Goal: Information Seeking & Learning: Learn about a topic

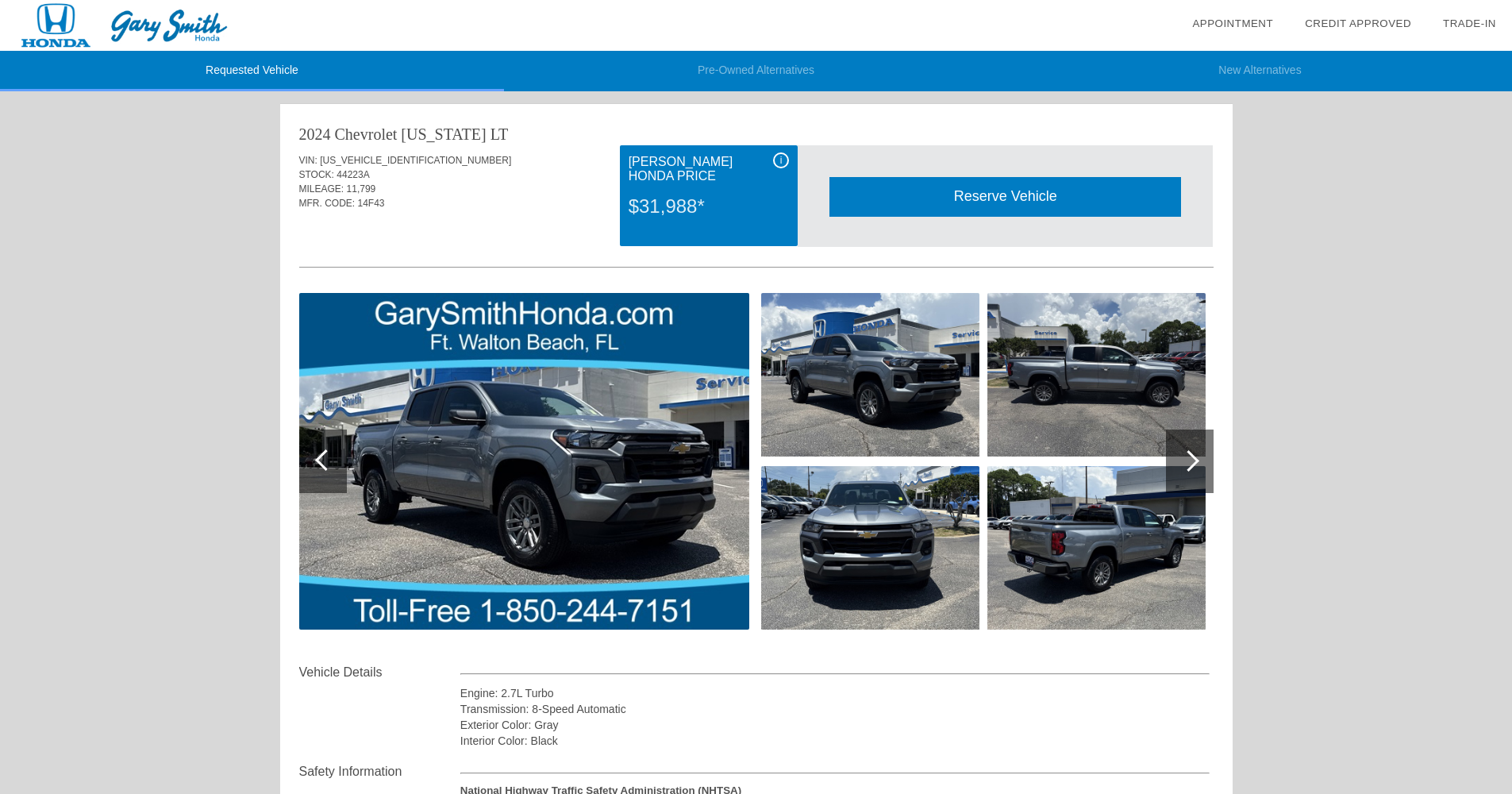
click at [712, 564] on img at bounding box center [524, 461] width 450 height 337
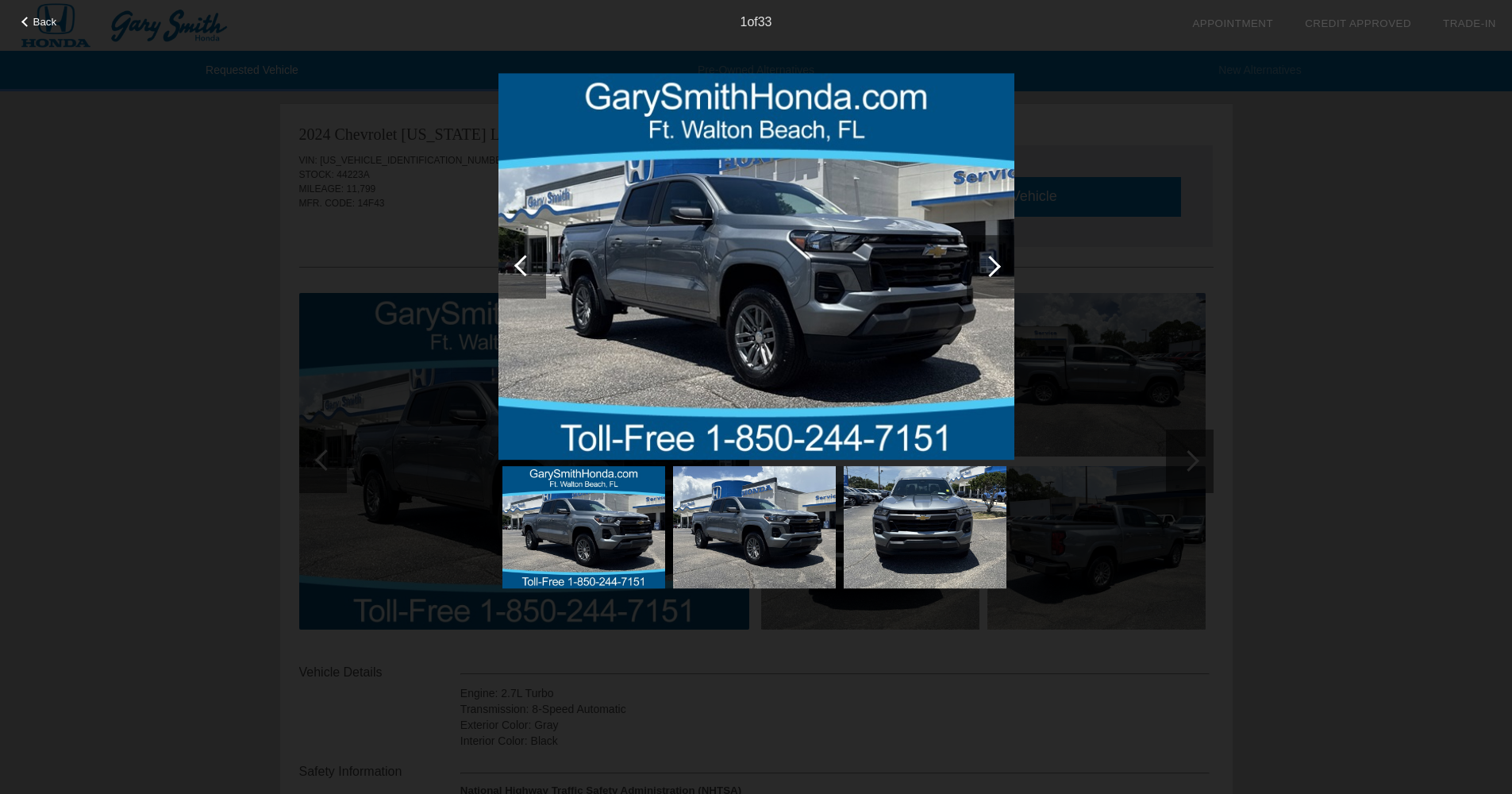
click at [993, 272] on div at bounding box center [990, 266] width 21 height 21
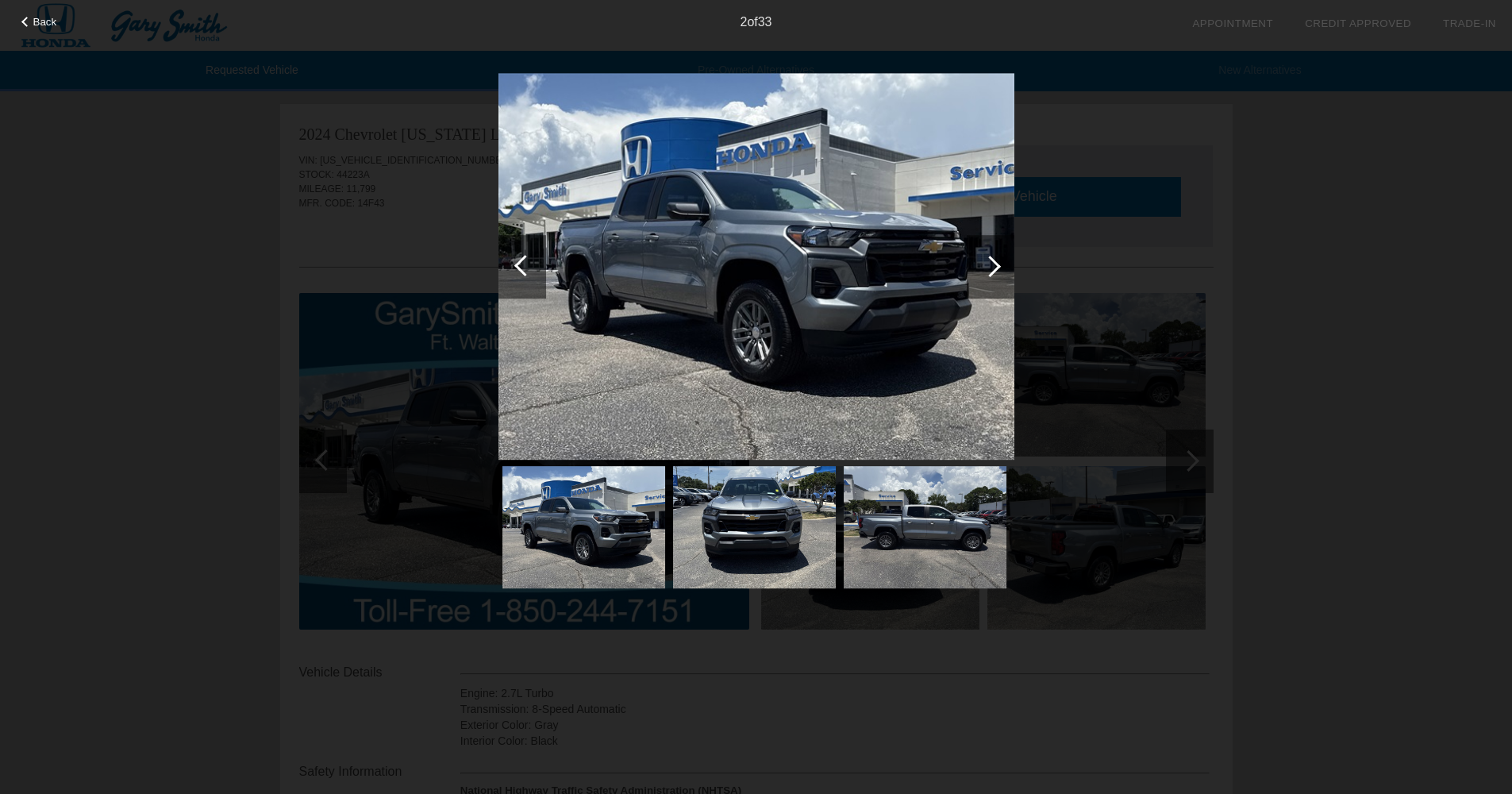
click at [993, 272] on div at bounding box center [990, 266] width 21 height 21
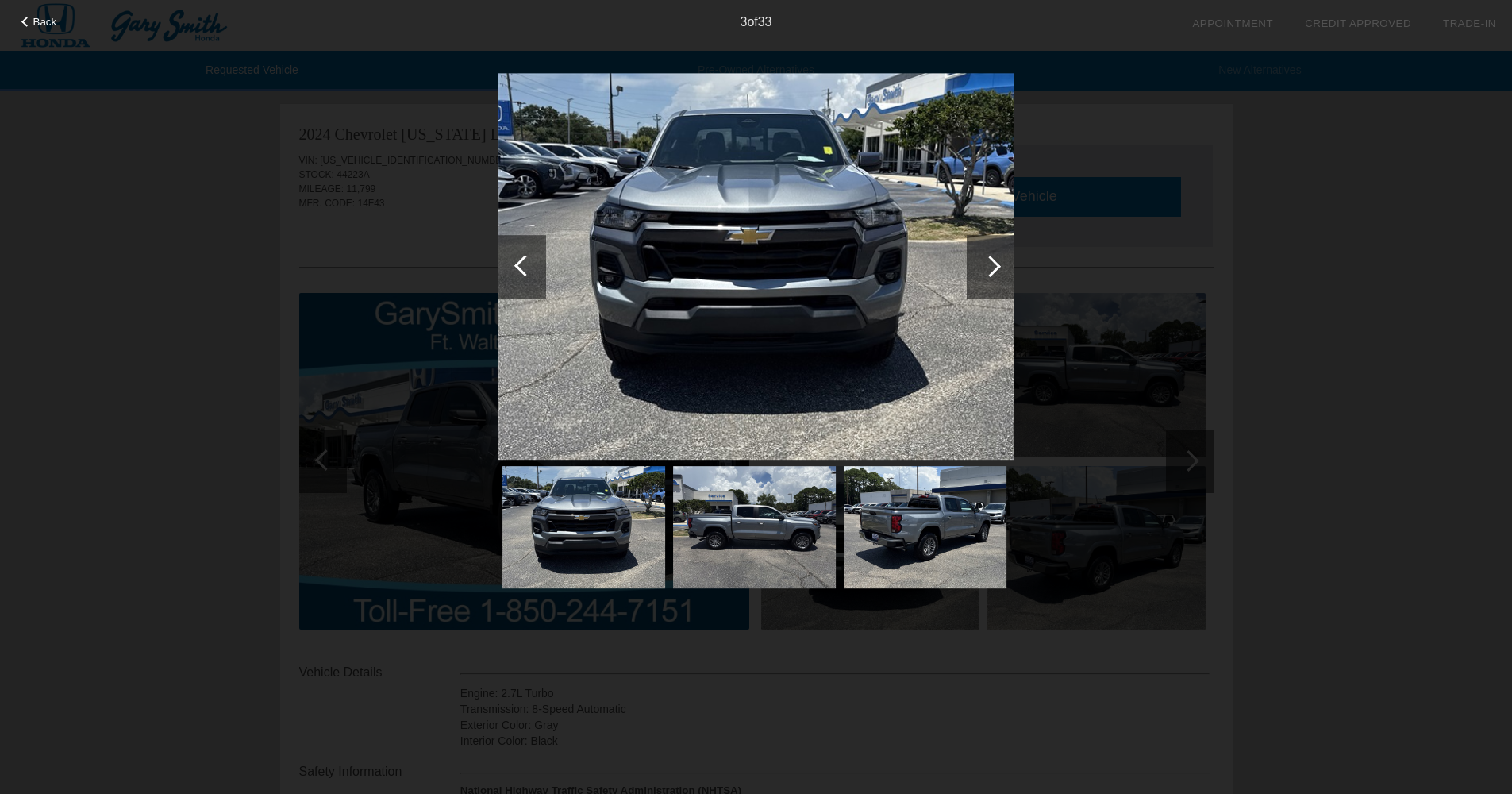
click at [993, 272] on div at bounding box center [990, 266] width 21 height 21
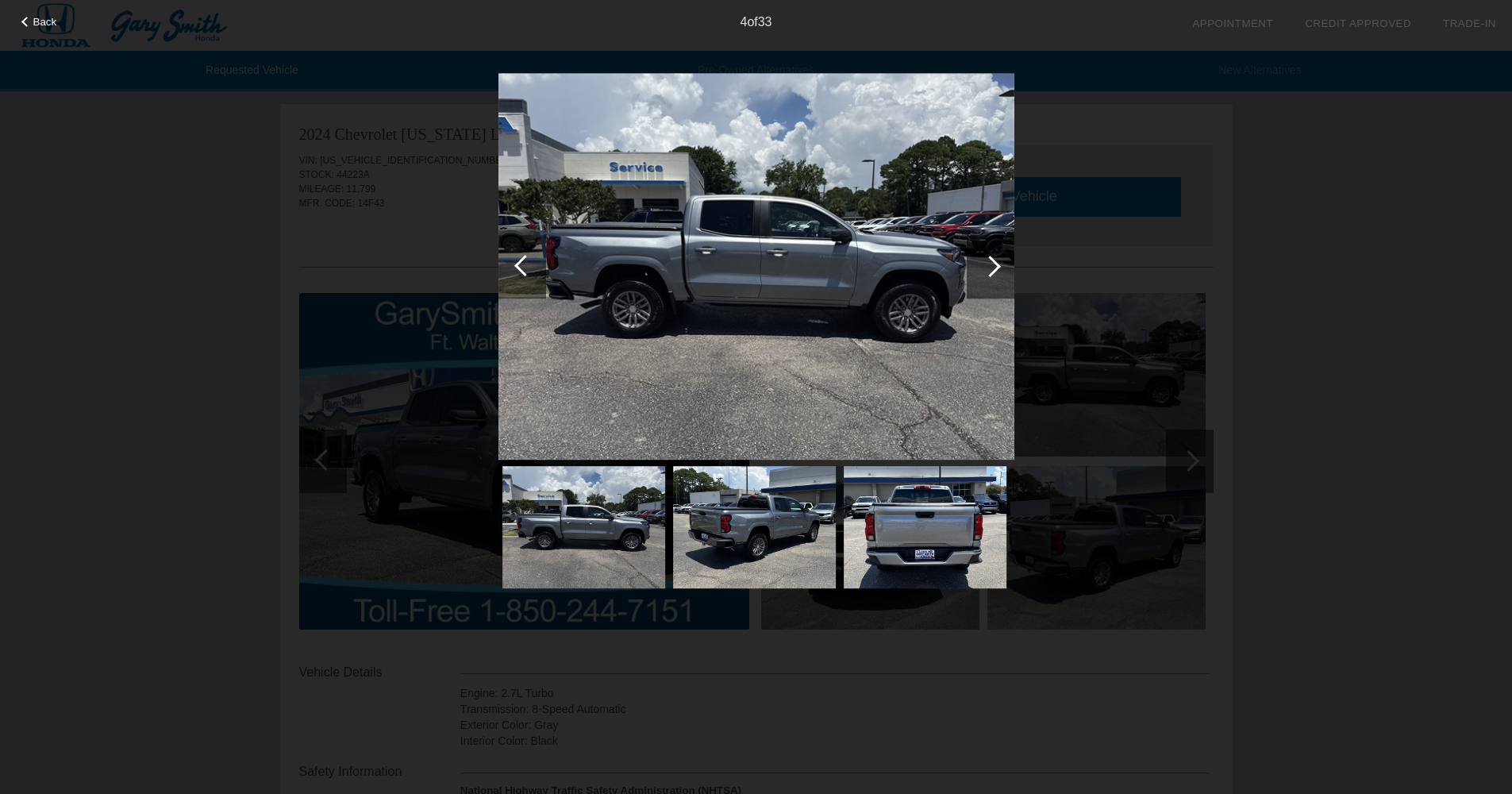
click at [993, 272] on div at bounding box center [990, 266] width 21 height 21
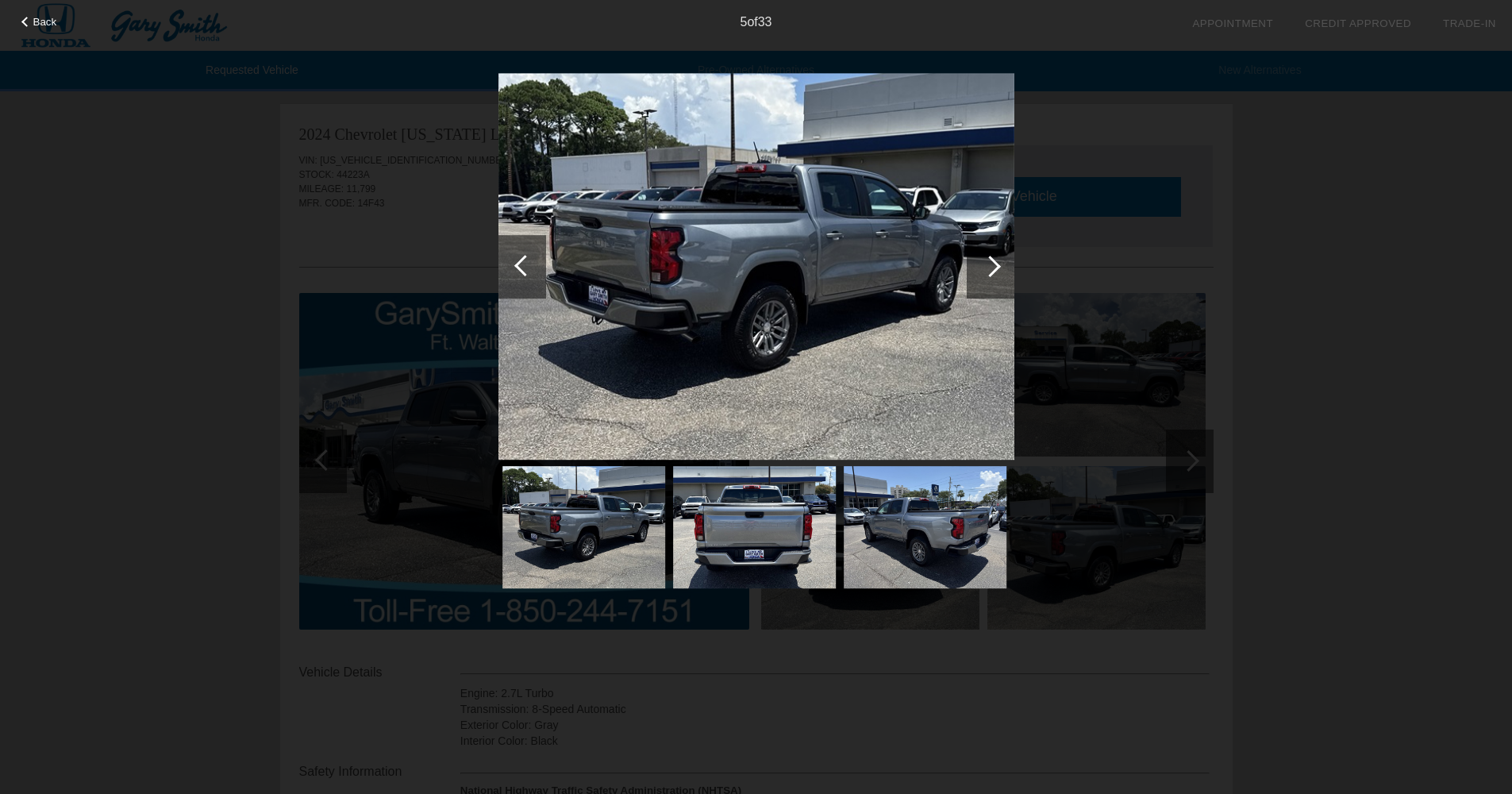
click at [993, 272] on div at bounding box center [990, 266] width 21 height 21
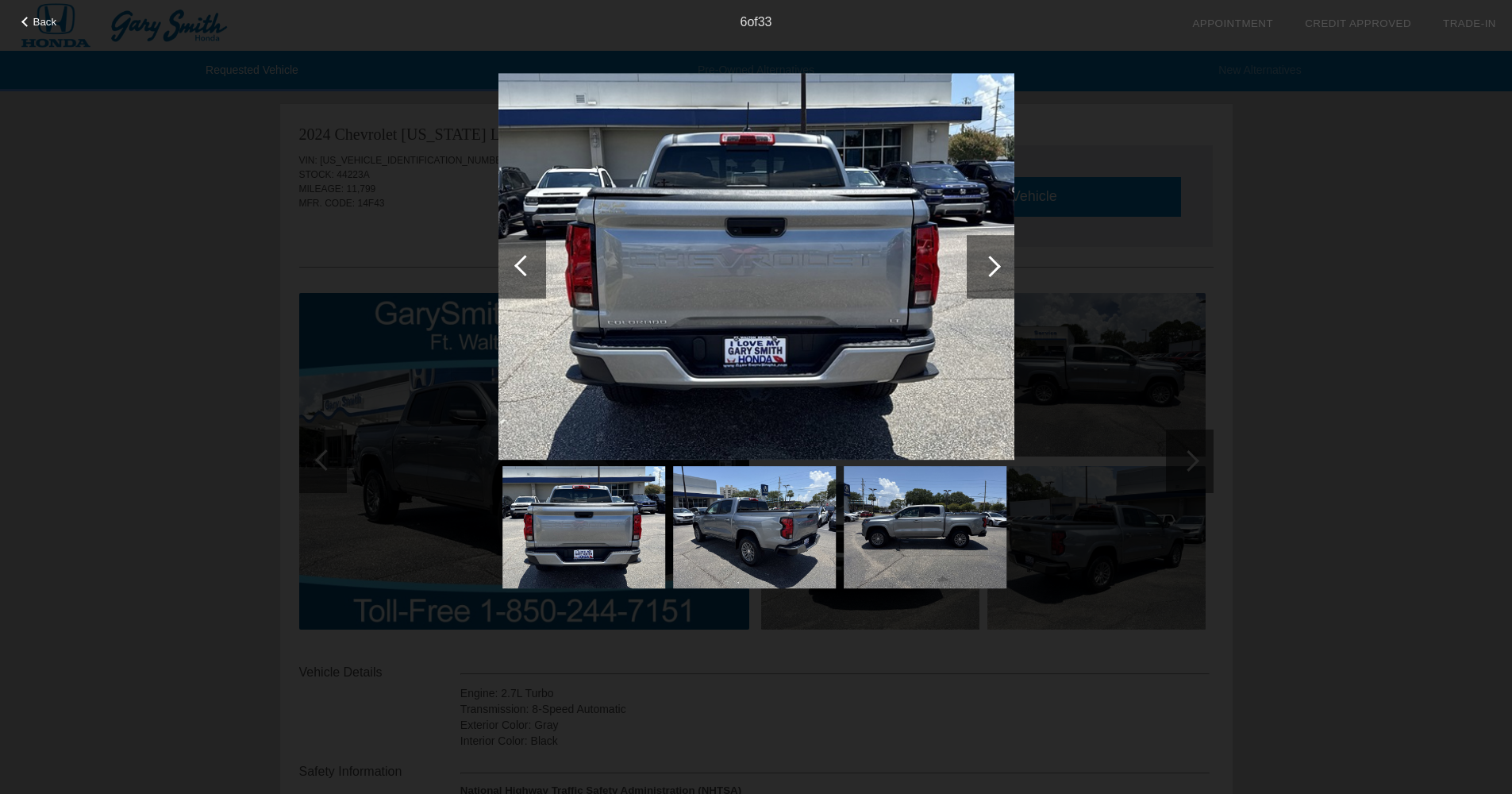
click at [989, 270] on div at bounding box center [990, 266] width 21 height 21
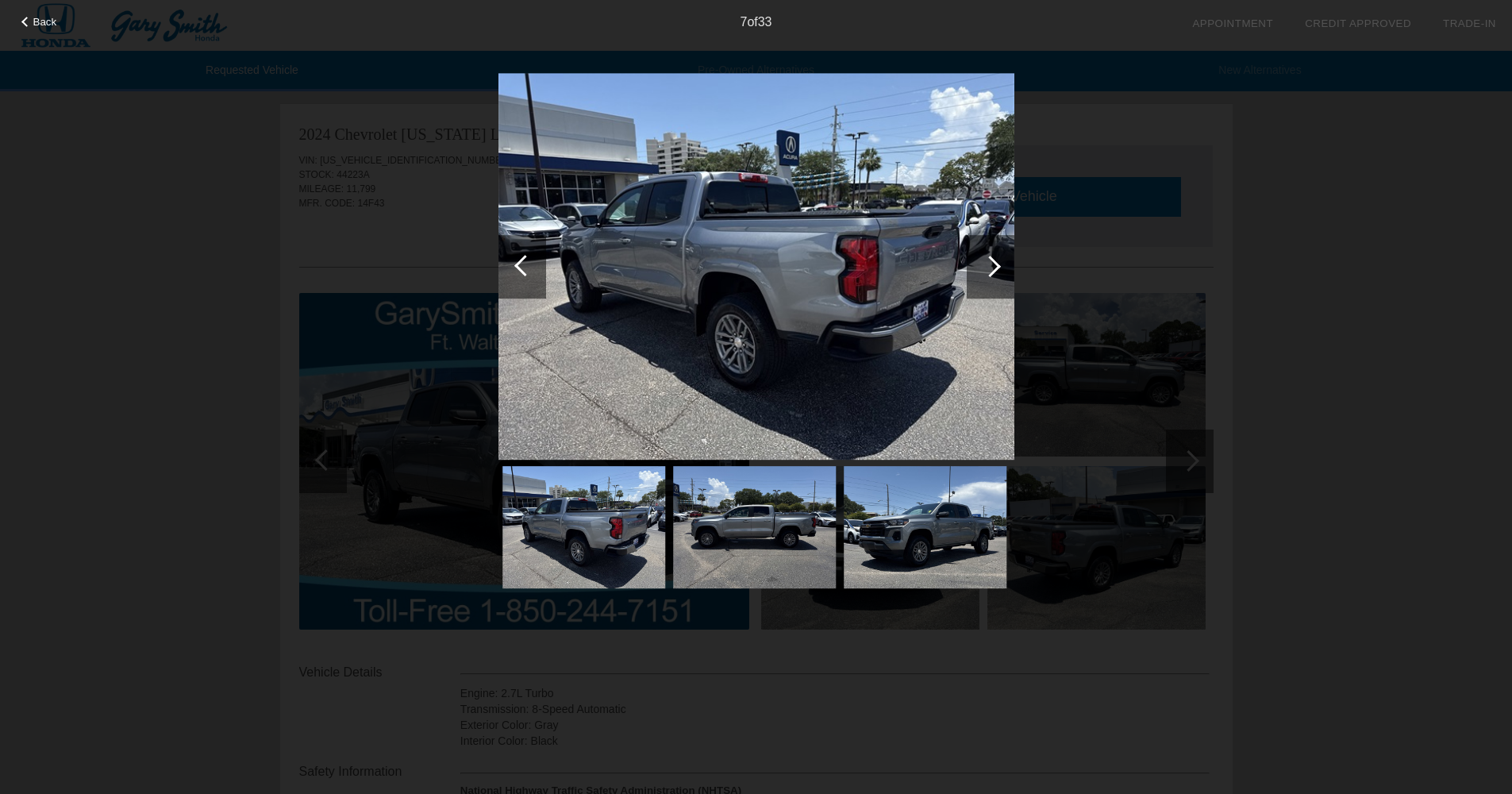
click at [988, 270] on div at bounding box center [990, 266] width 21 height 21
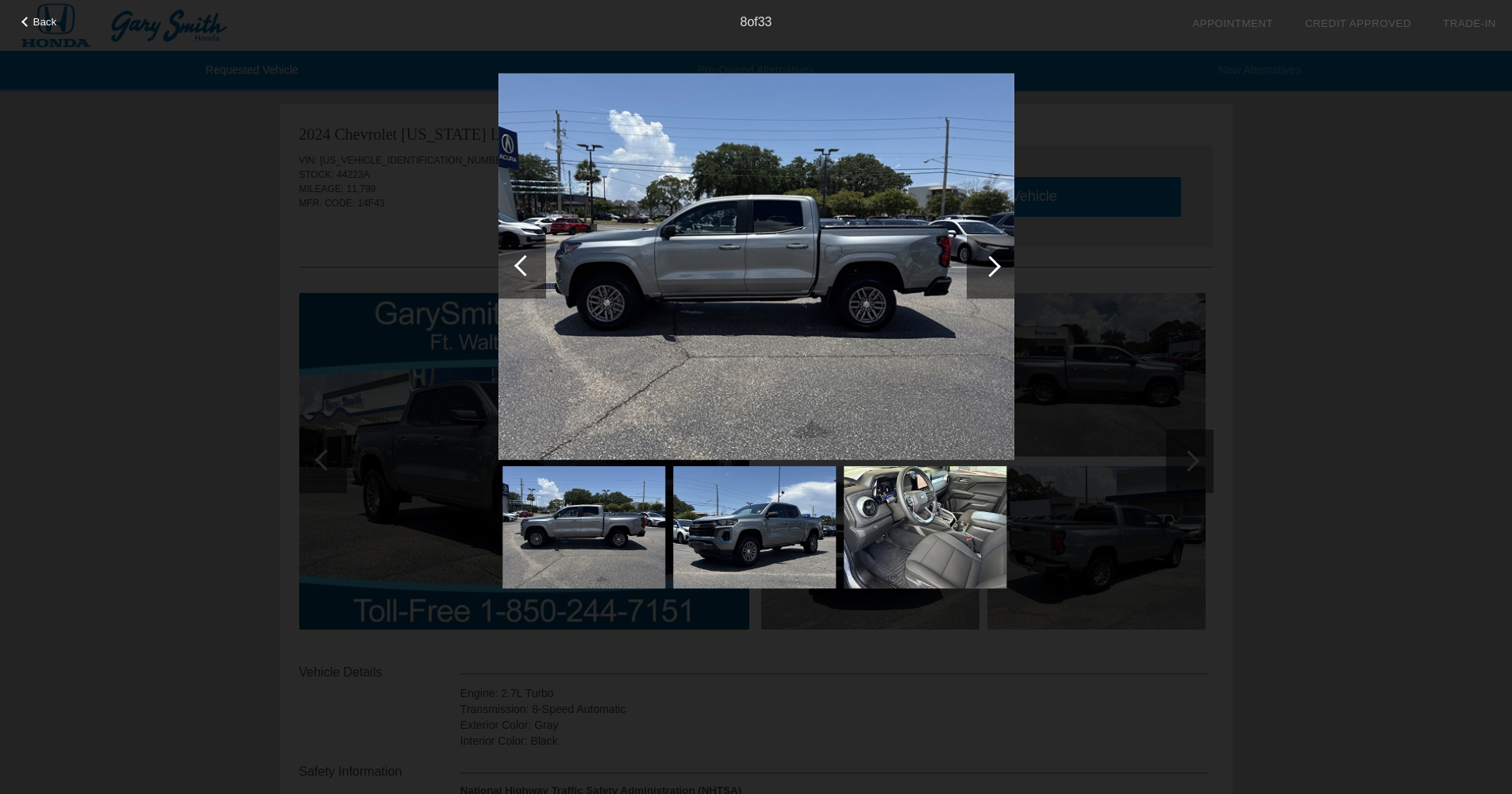
click at [988, 270] on div at bounding box center [990, 266] width 21 height 21
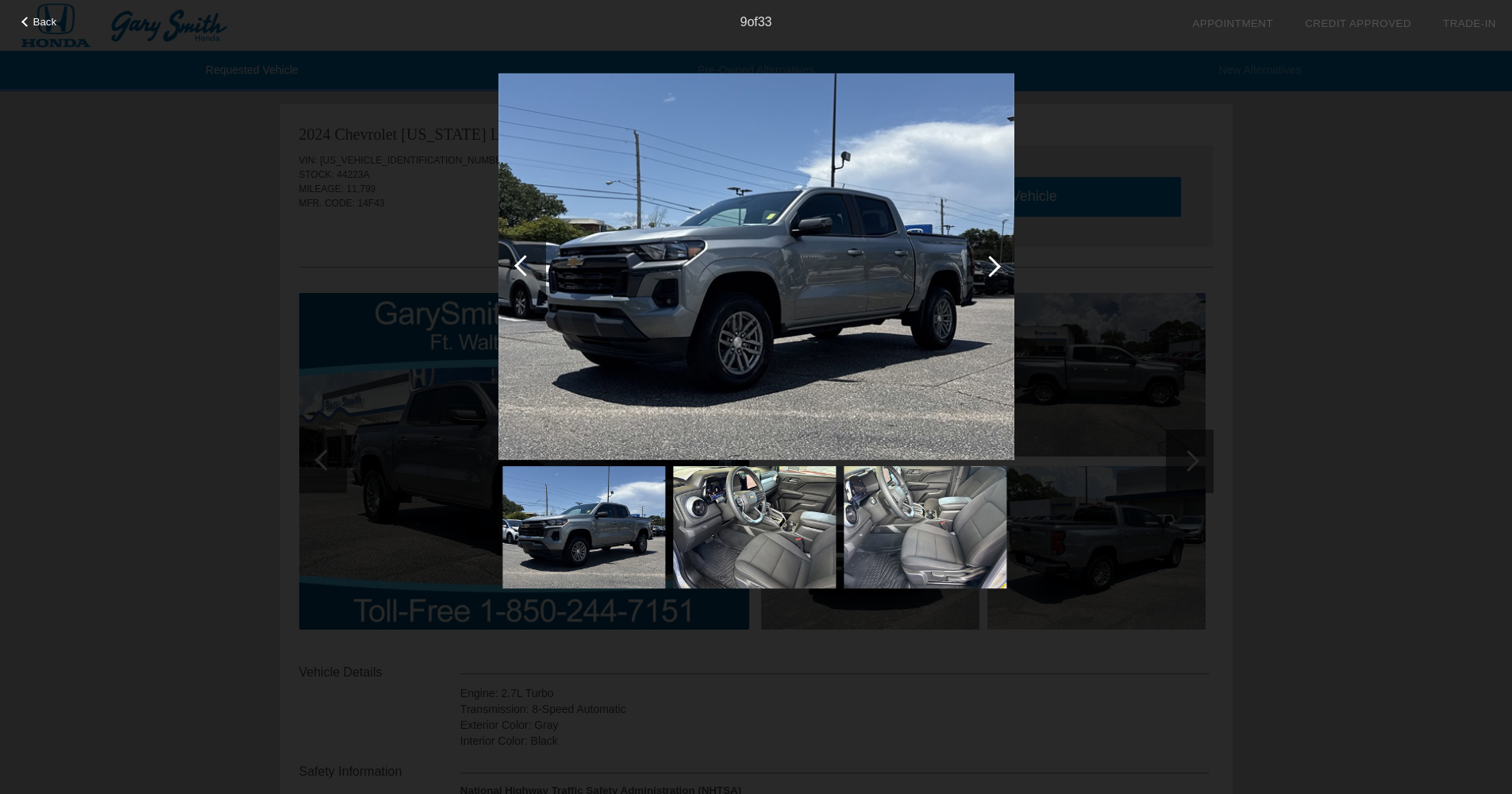
click at [988, 270] on div at bounding box center [990, 266] width 21 height 21
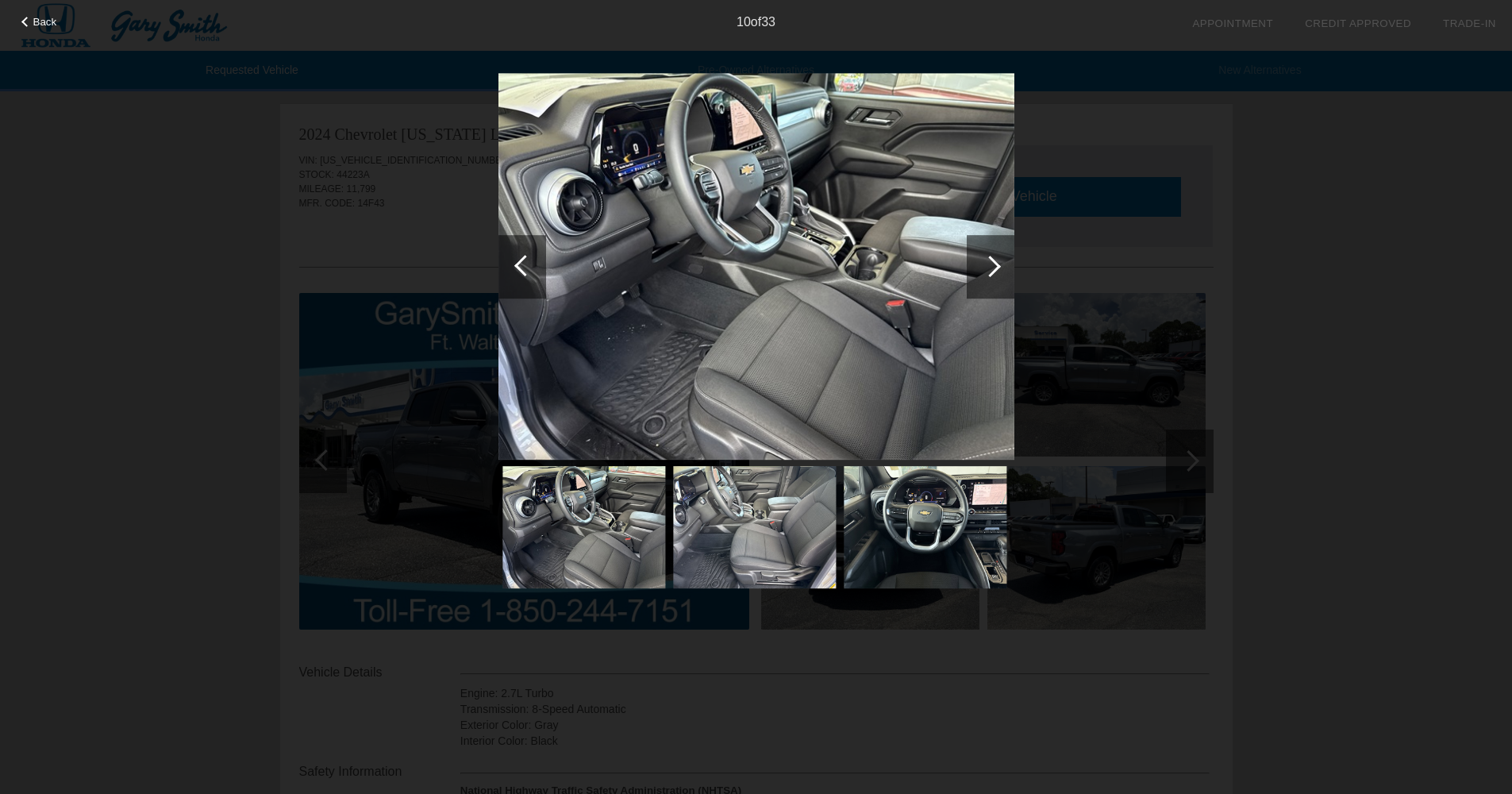
click at [988, 271] on div at bounding box center [990, 266] width 21 height 21
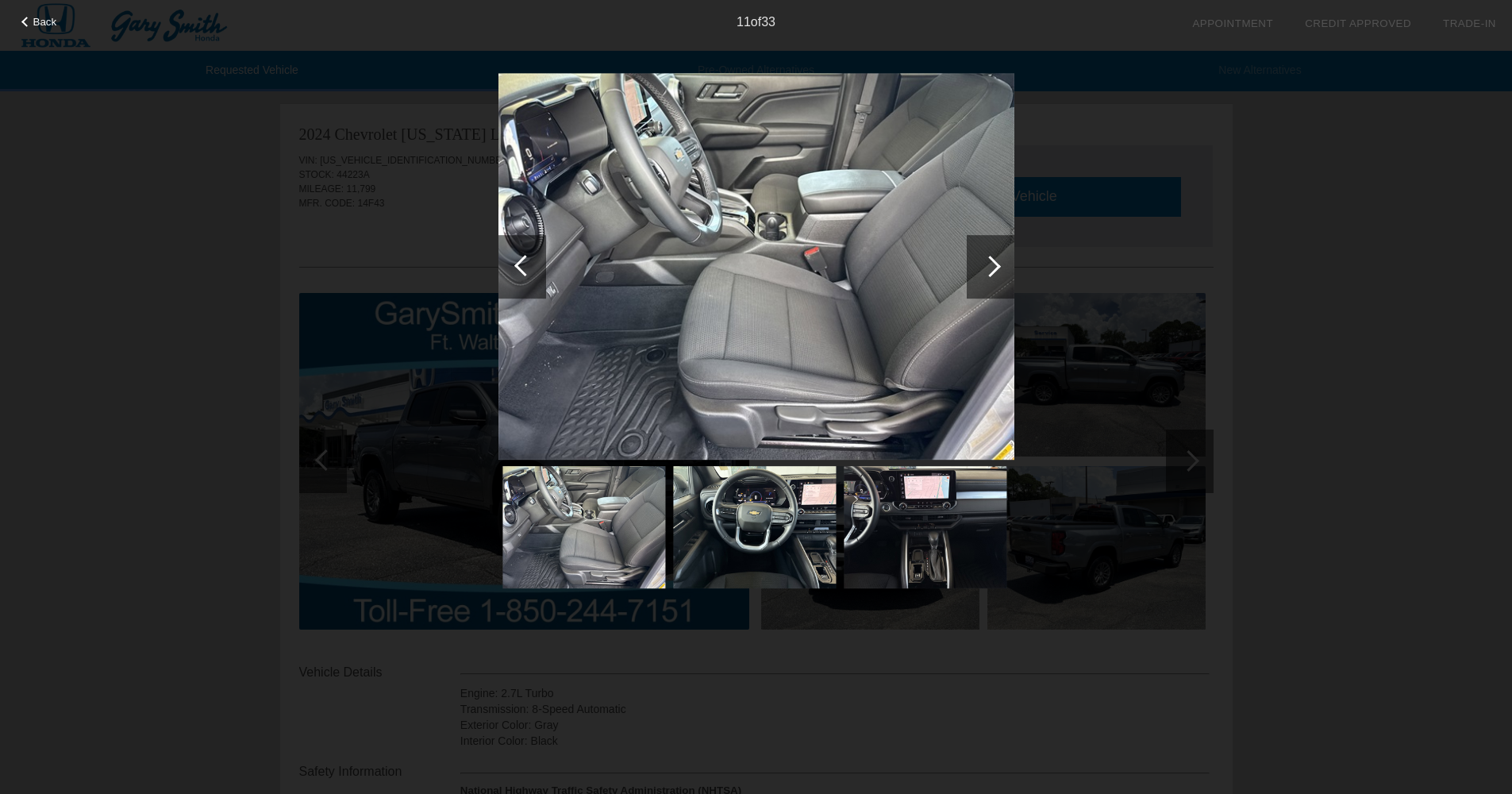
click at [988, 271] on div at bounding box center [990, 266] width 21 height 21
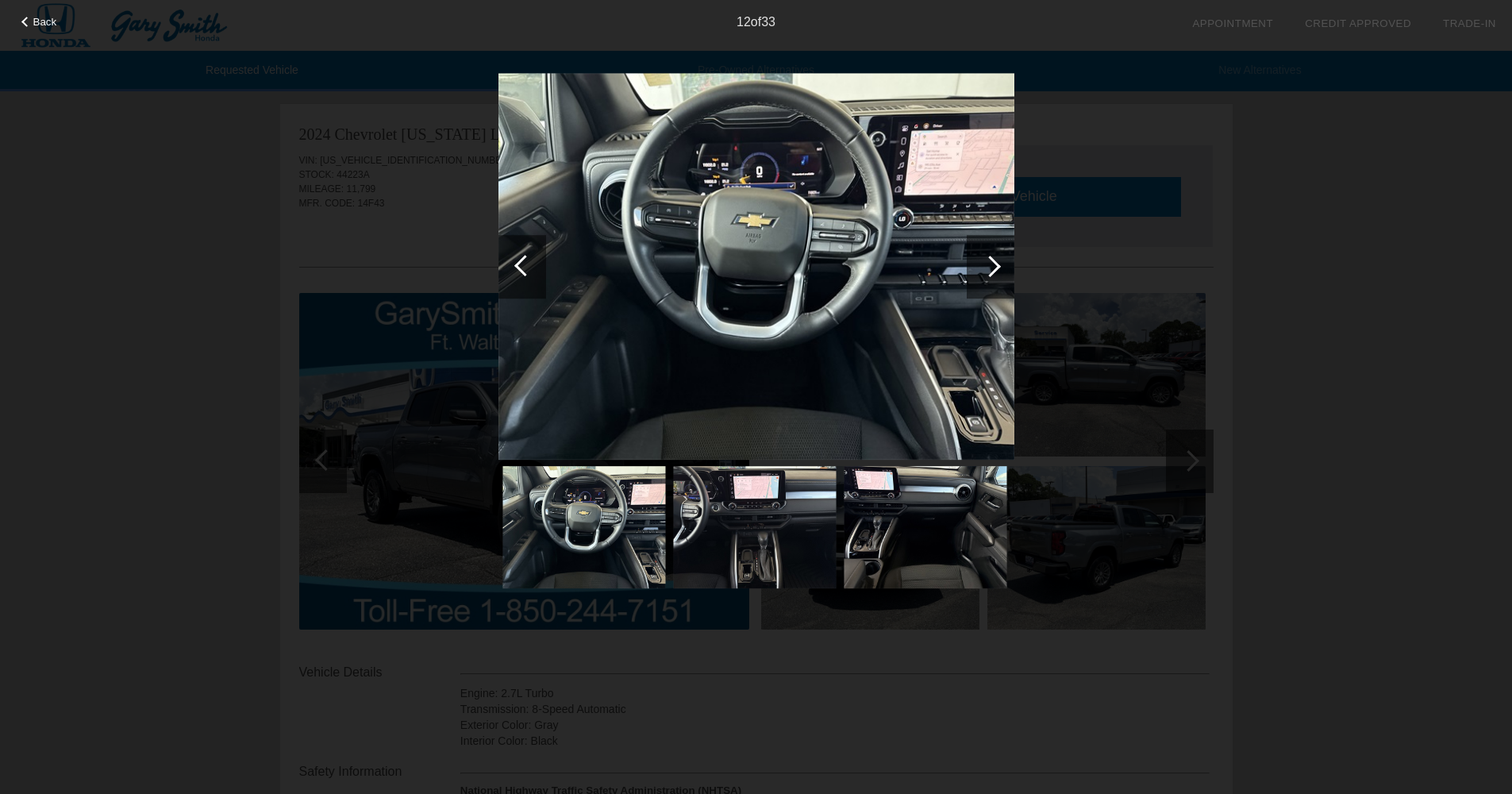
click at [988, 271] on div at bounding box center [990, 266] width 21 height 21
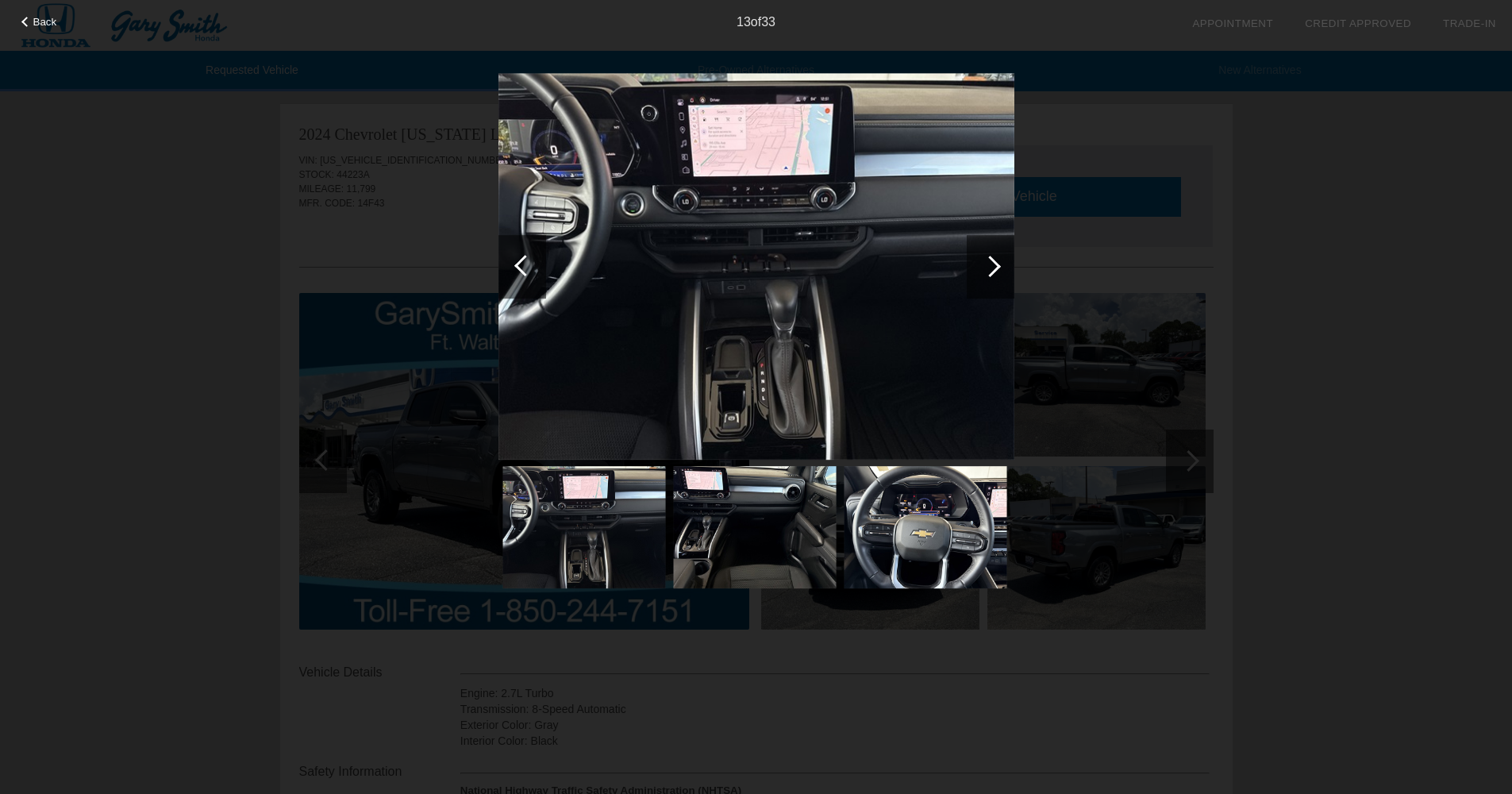
click at [988, 271] on div at bounding box center [990, 266] width 21 height 21
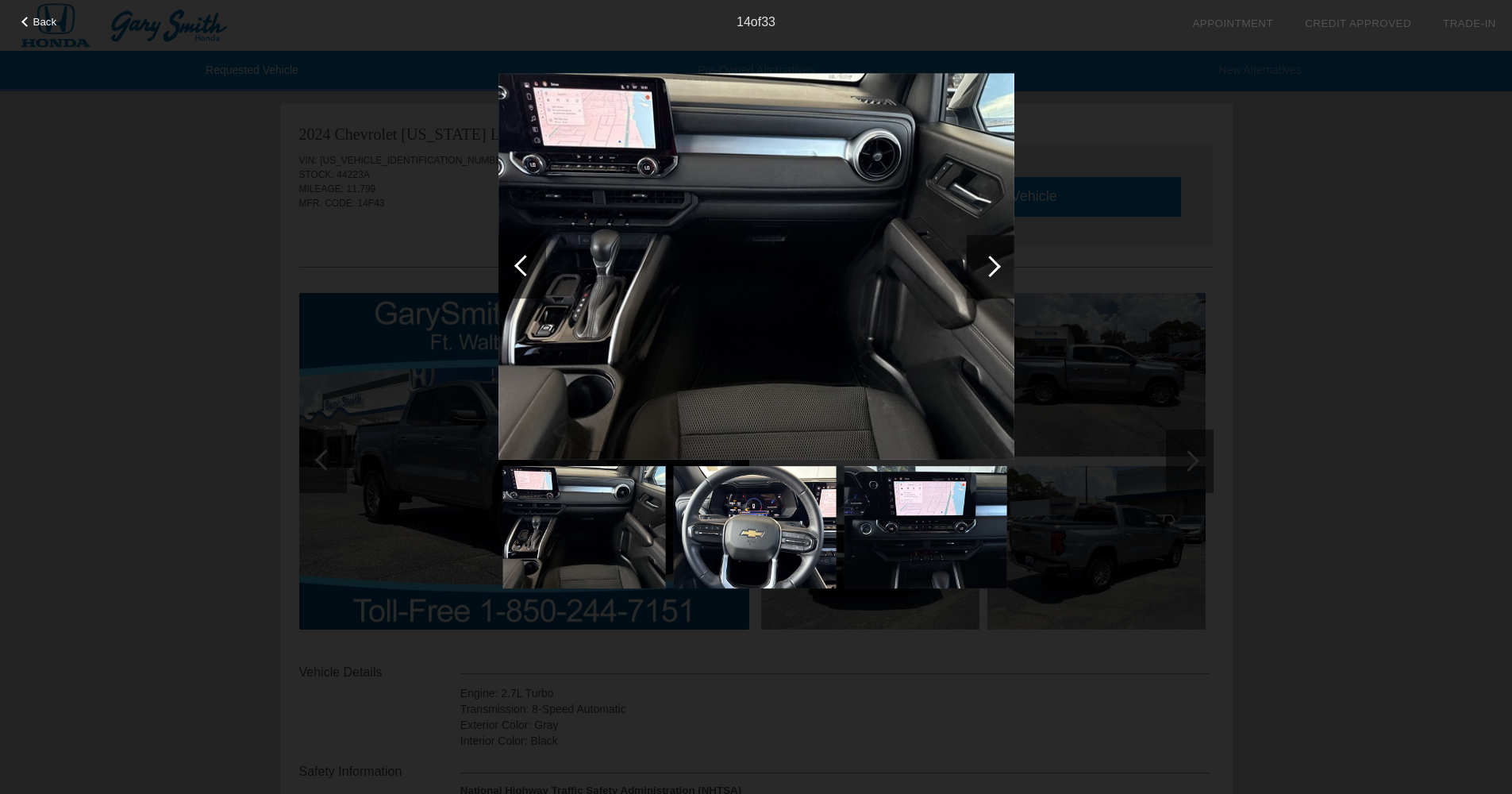
click at [988, 271] on div at bounding box center [990, 266] width 21 height 21
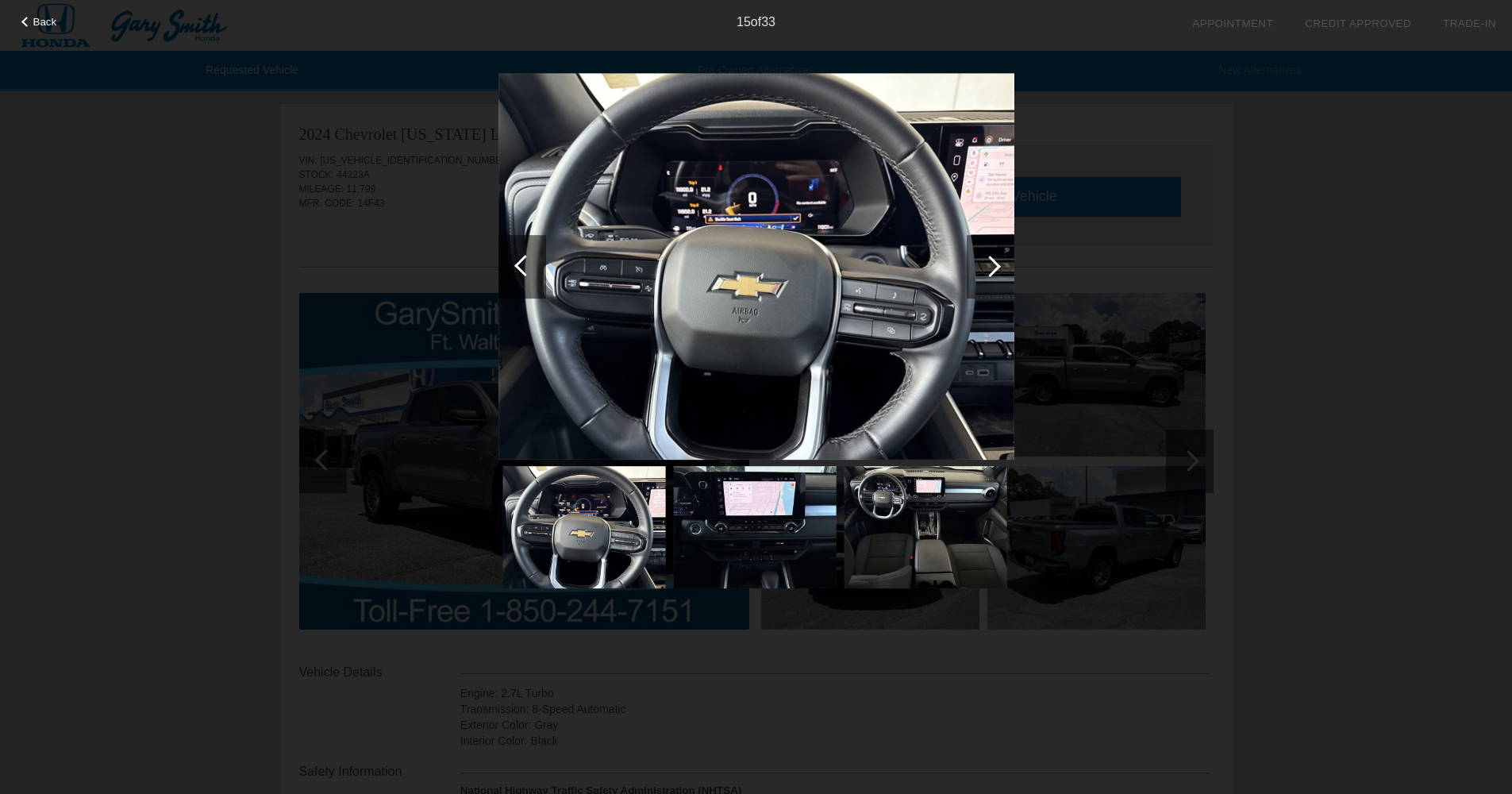
click at [988, 271] on div at bounding box center [990, 266] width 21 height 21
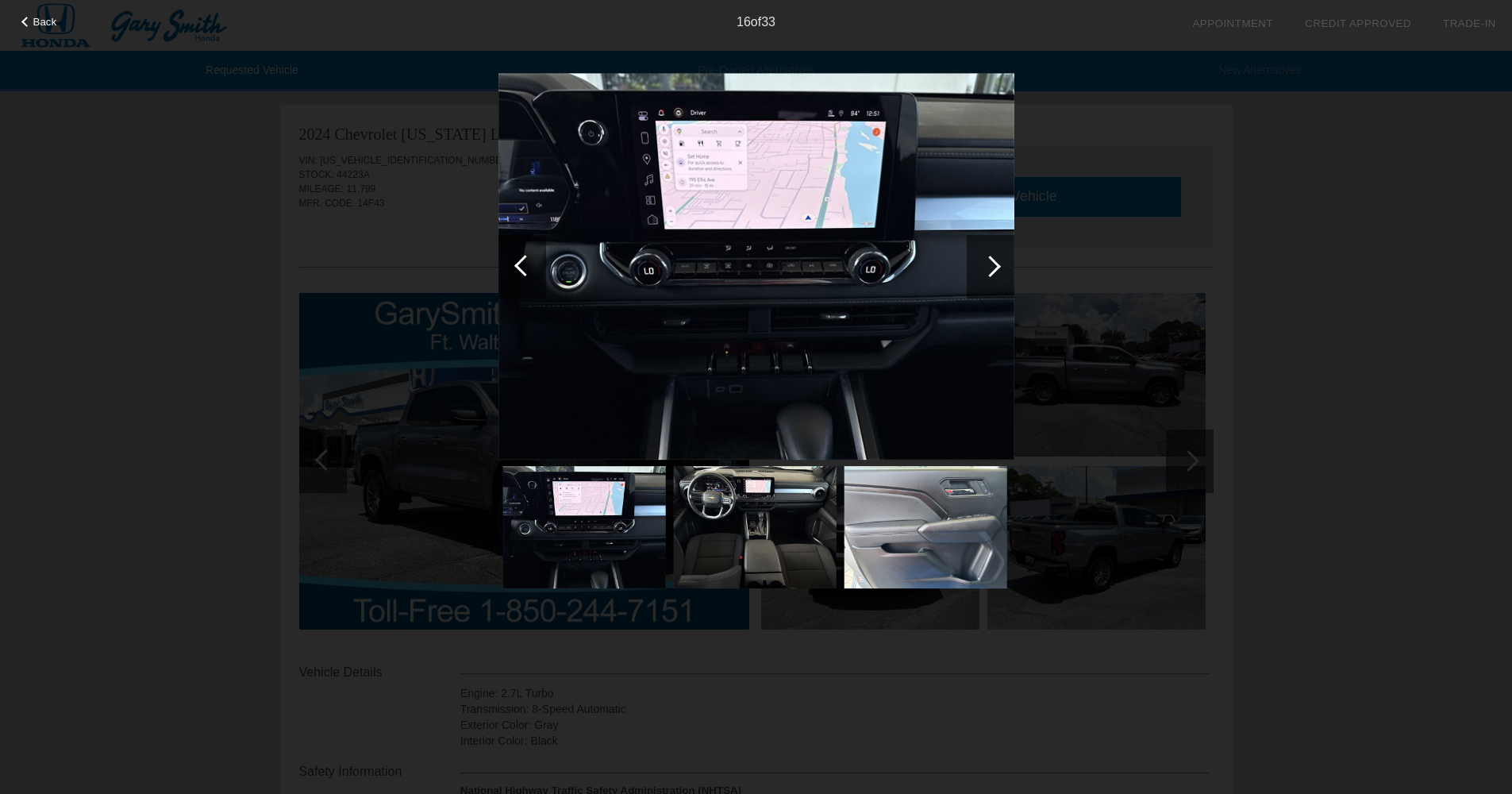
click at [988, 271] on div at bounding box center [990, 266] width 21 height 21
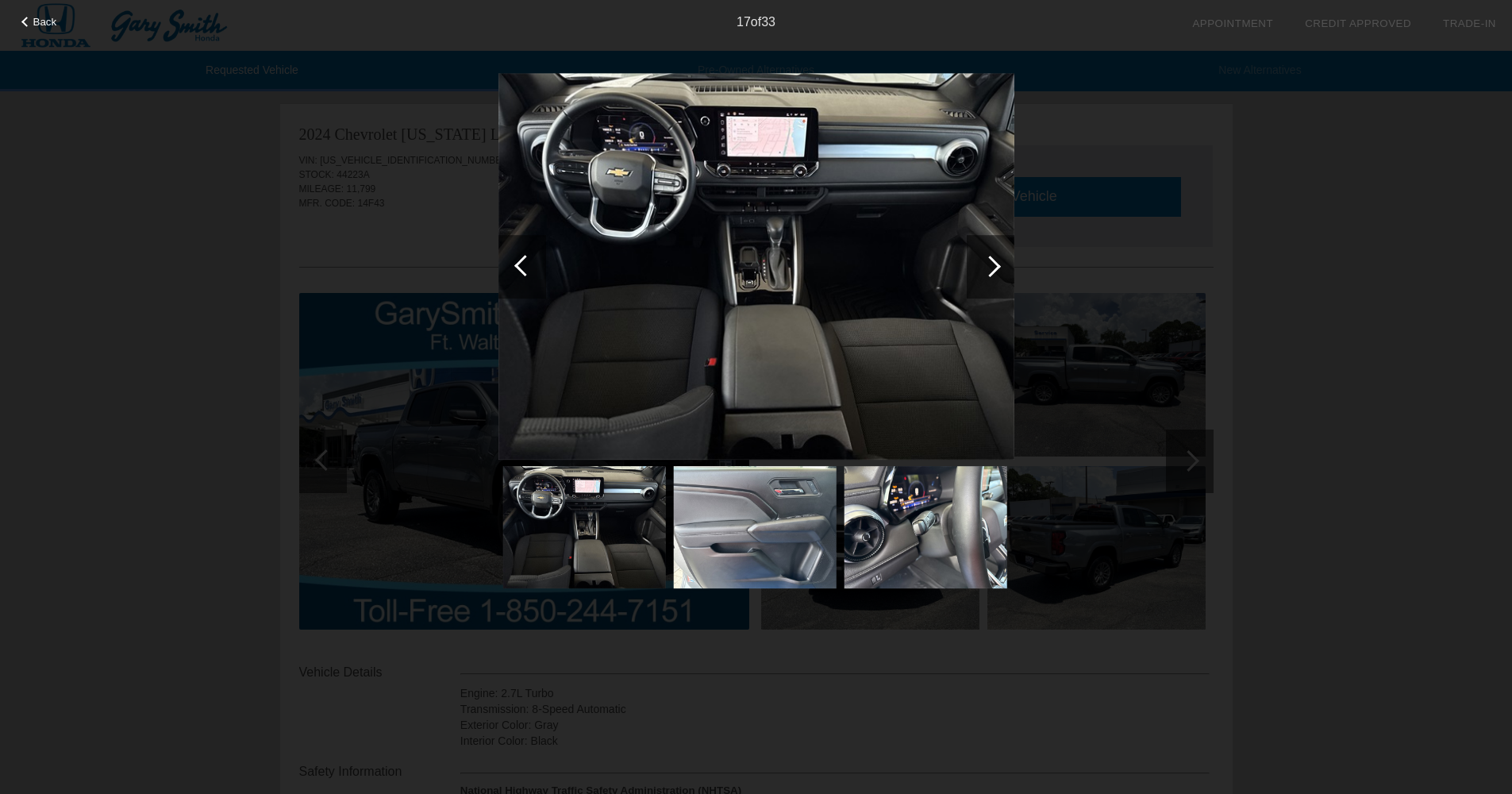
click at [988, 271] on div at bounding box center [990, 266] width 21 height 21
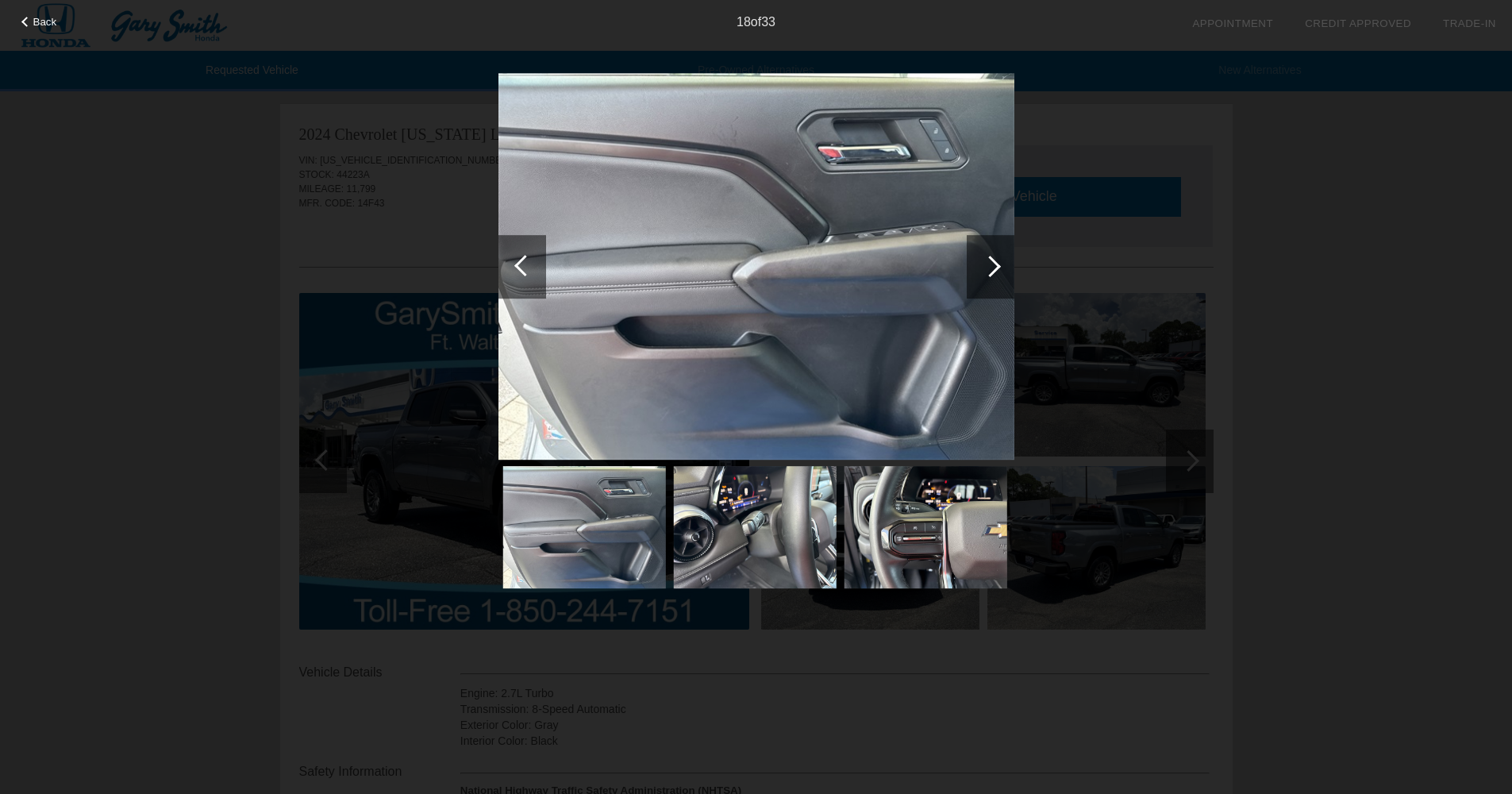
click at [988, 271] on div at bounding box center [990, 266] width 21 height 21
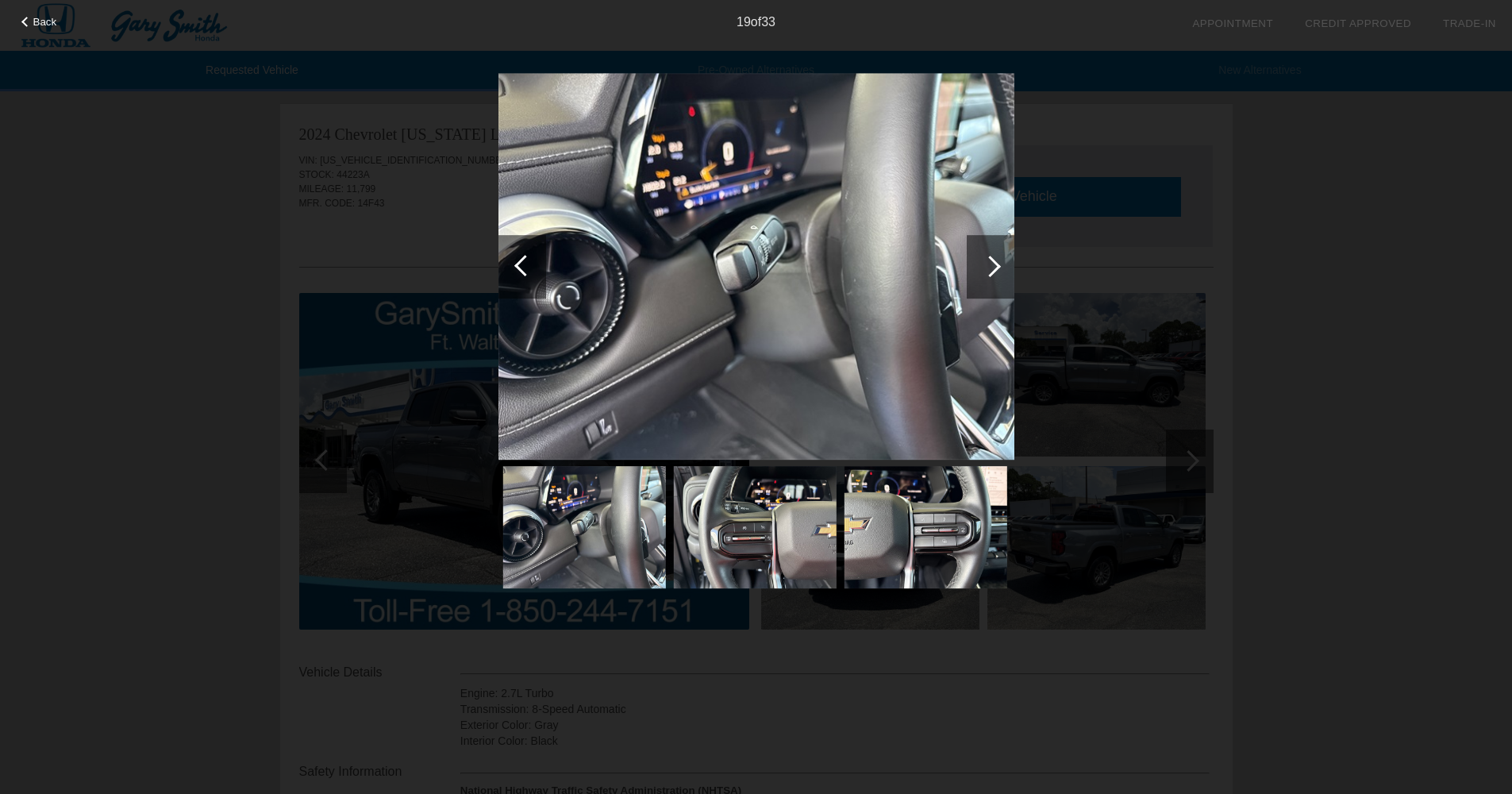
click at [988, 271] on div at bounding box center [990, 266] width 21 height 21
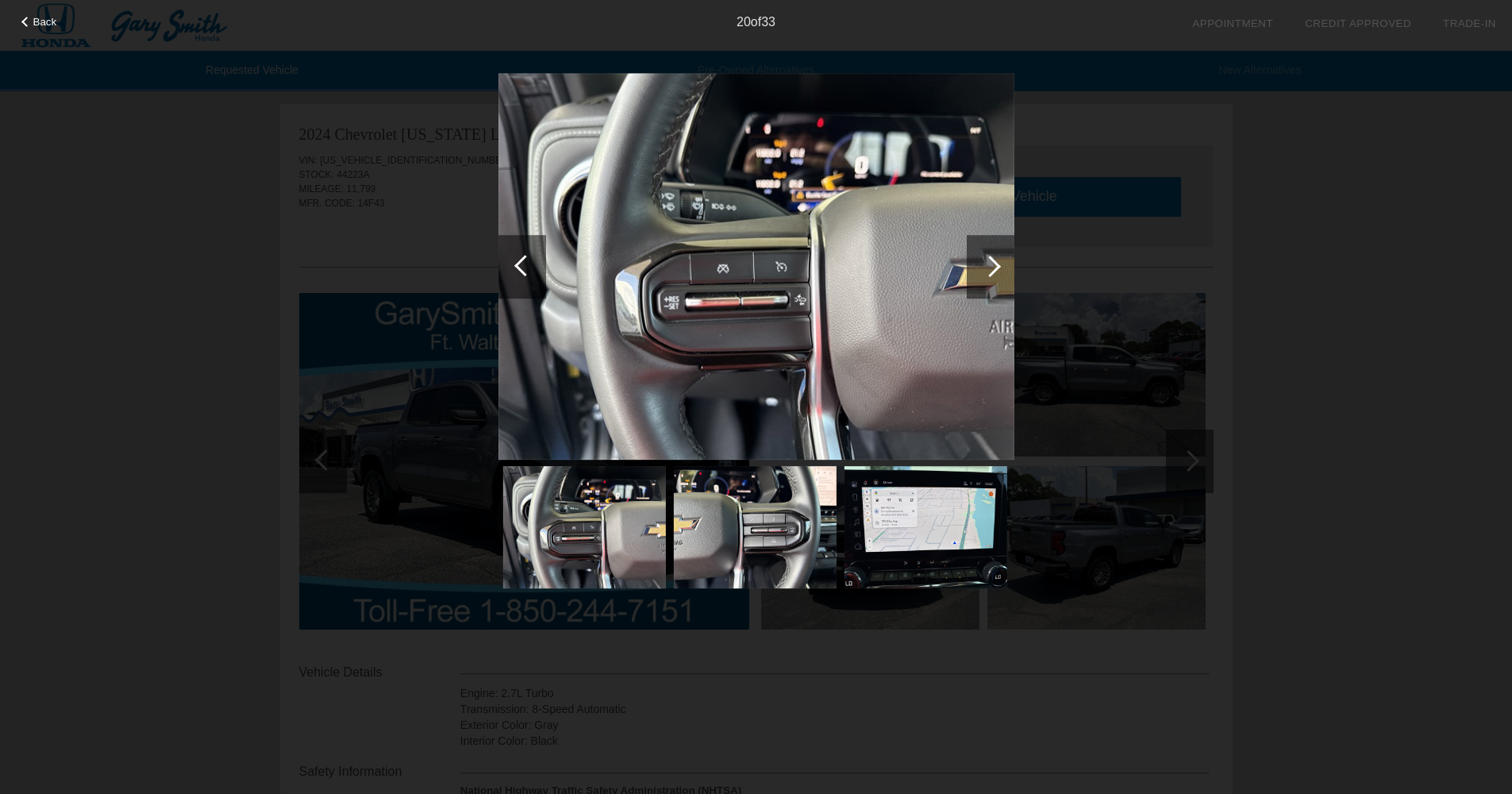
click at [988, 271] on div at bounding box center [990, 266] width 21 height 21
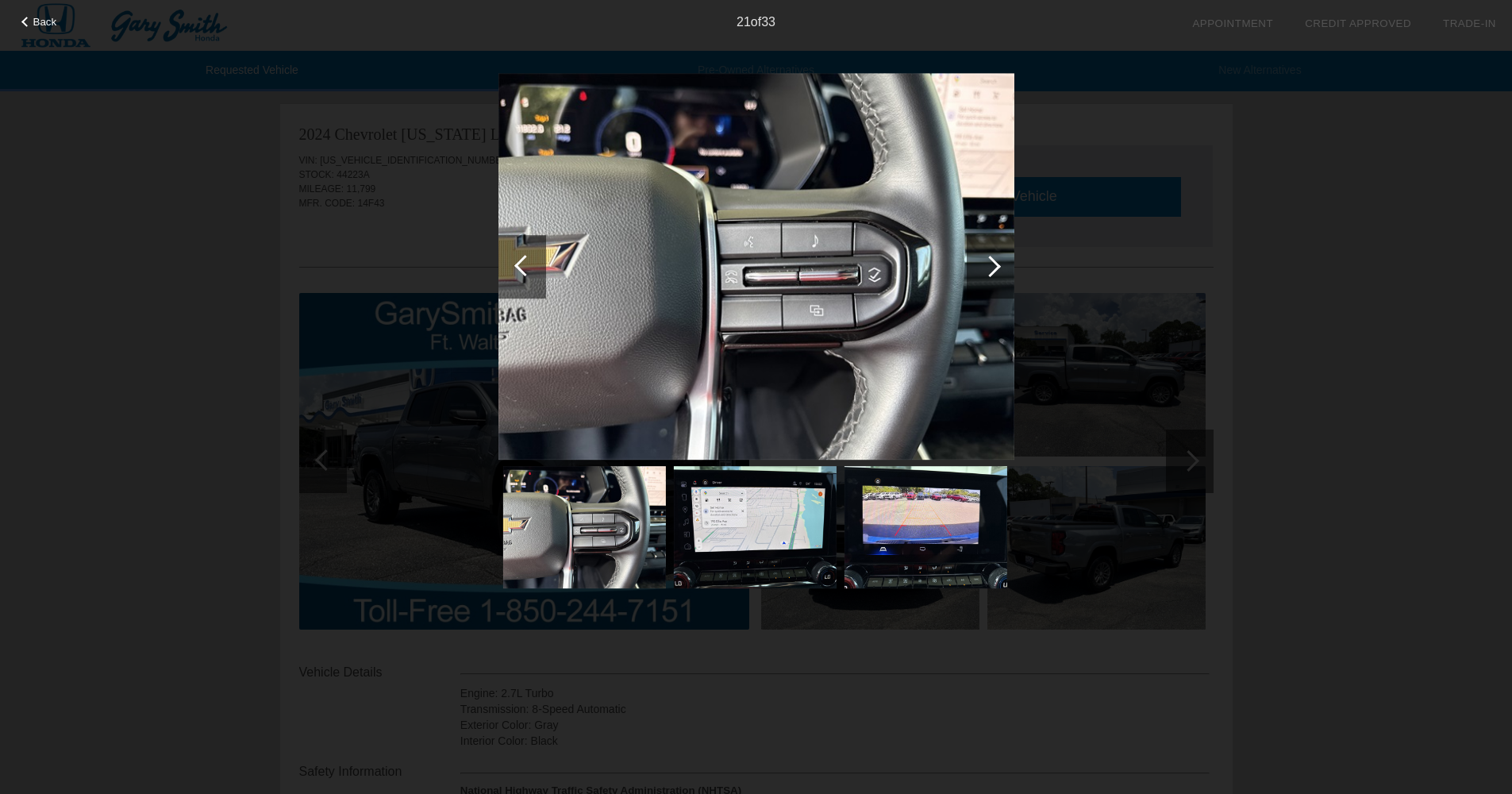
click at [988, 271] on div at bounding box center [990, 266] width 21 height 21
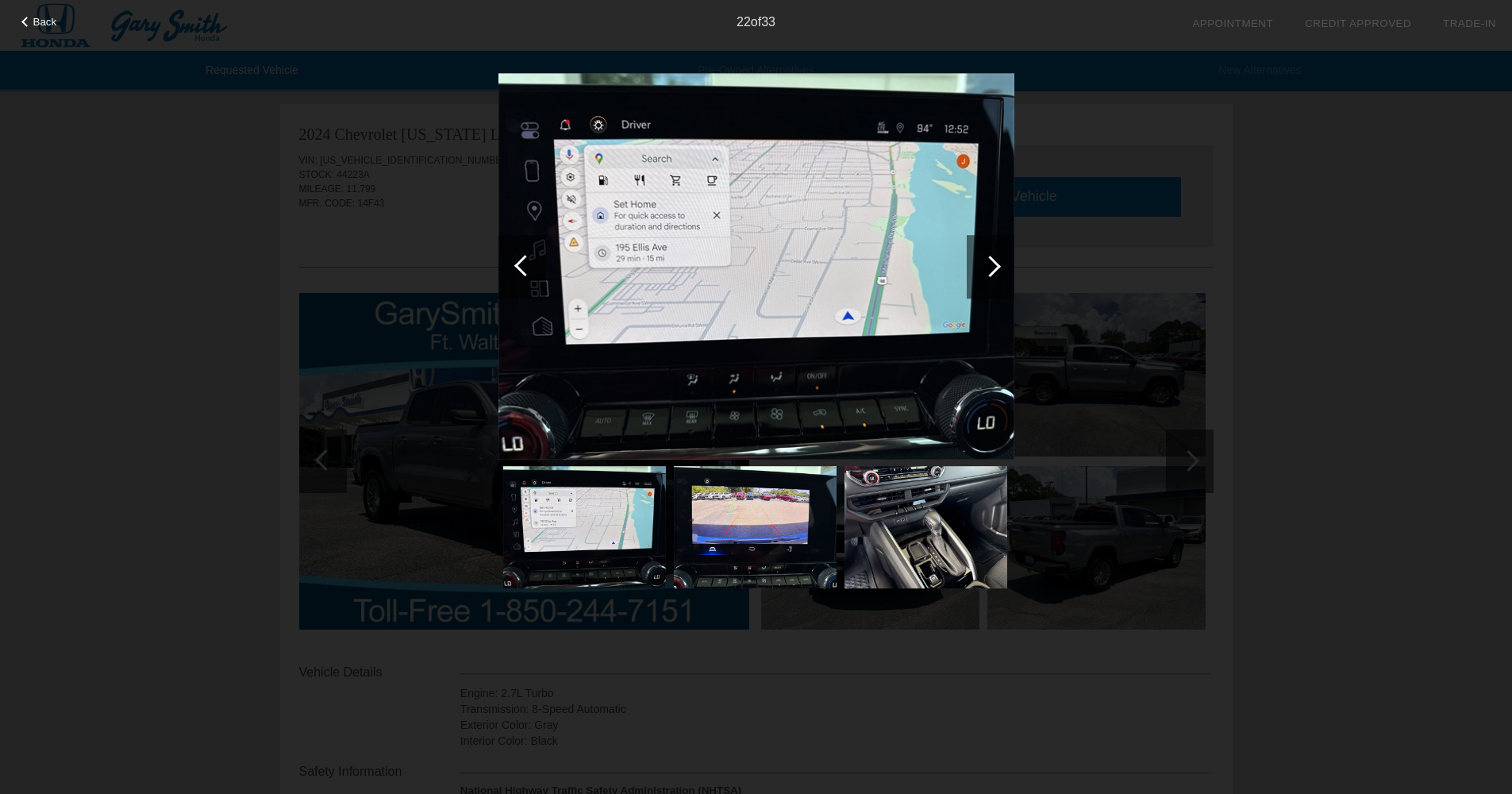
click at [988, 271] on div at bounding box center [990, 266] width 21 height 21
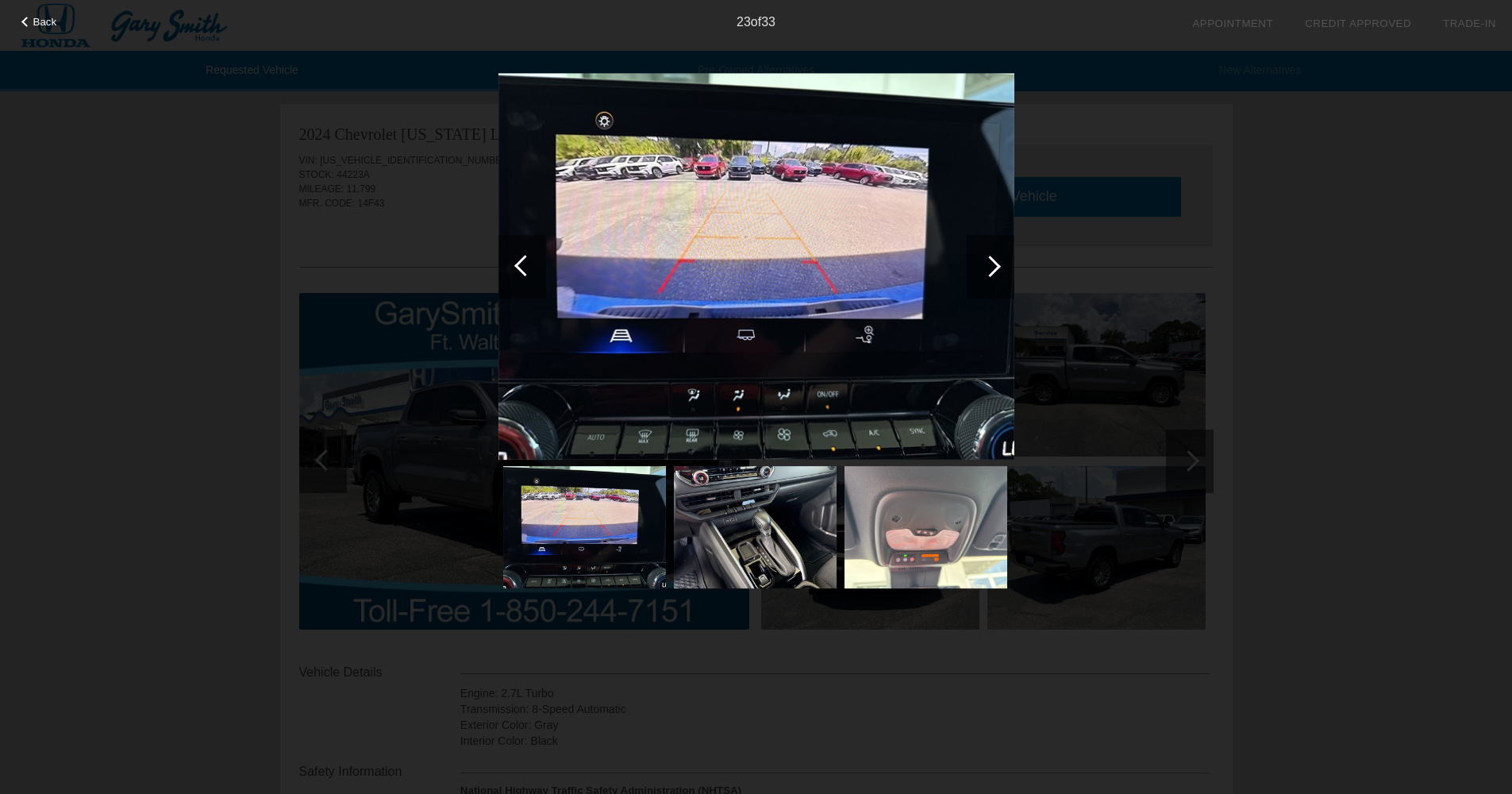
click at [988, 271] on div at bounding box center [990, 266] width 21 height 21
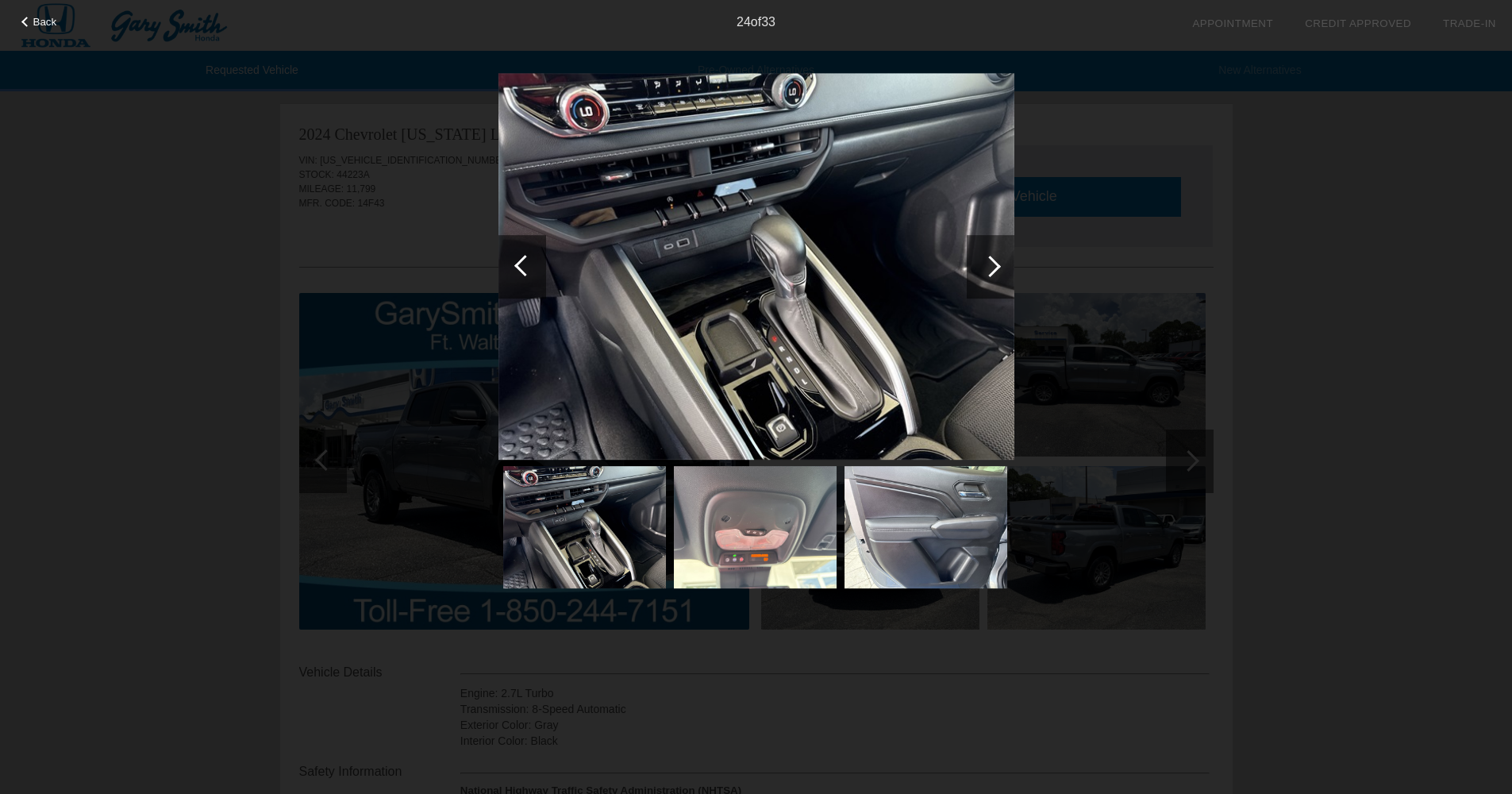
click at [988, 271] on div at bounding box center [990, 266] width 21 height 21
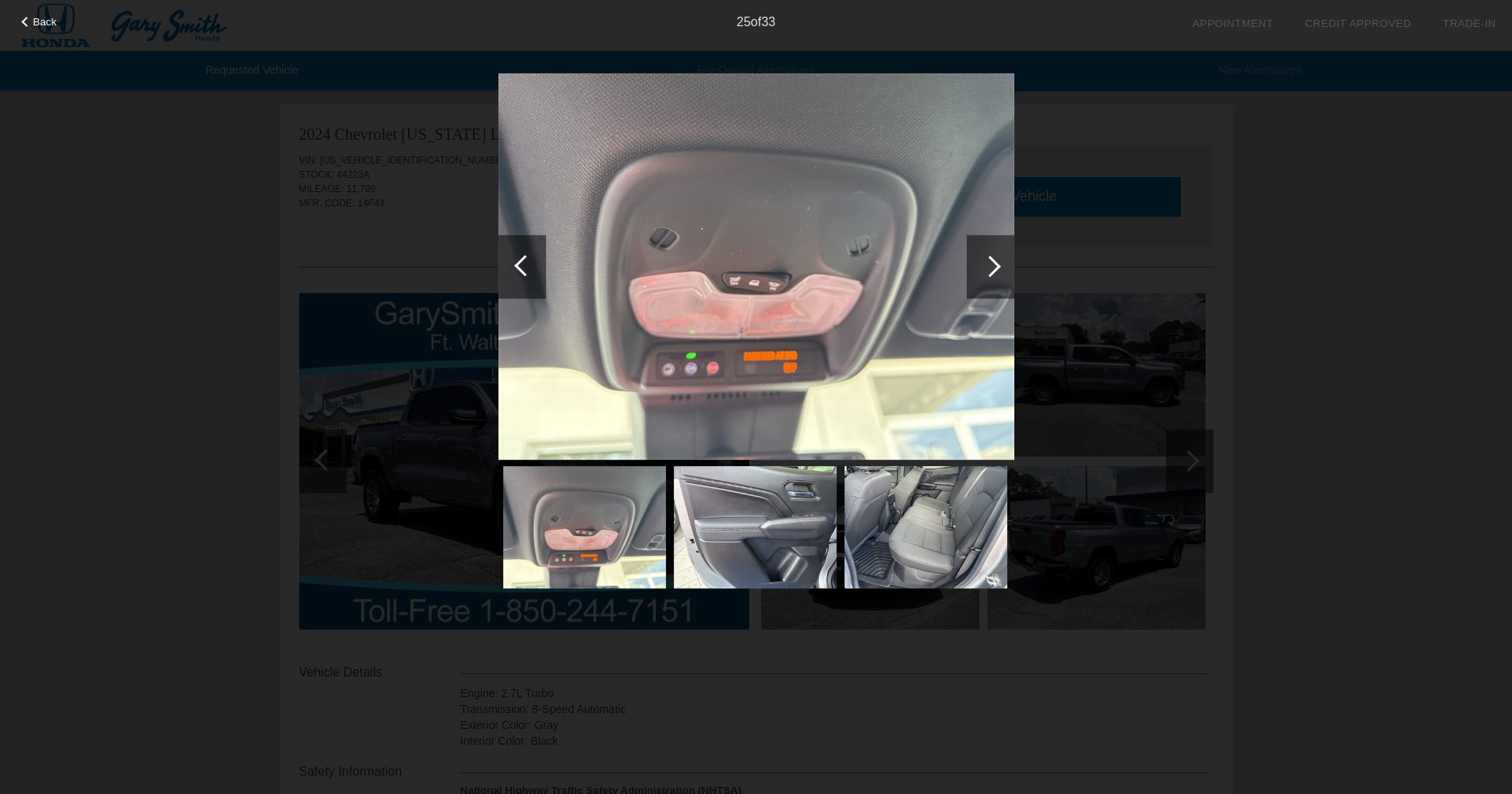
click at [988, 271] on div at bounding box center [990, 266] width 21 height 21
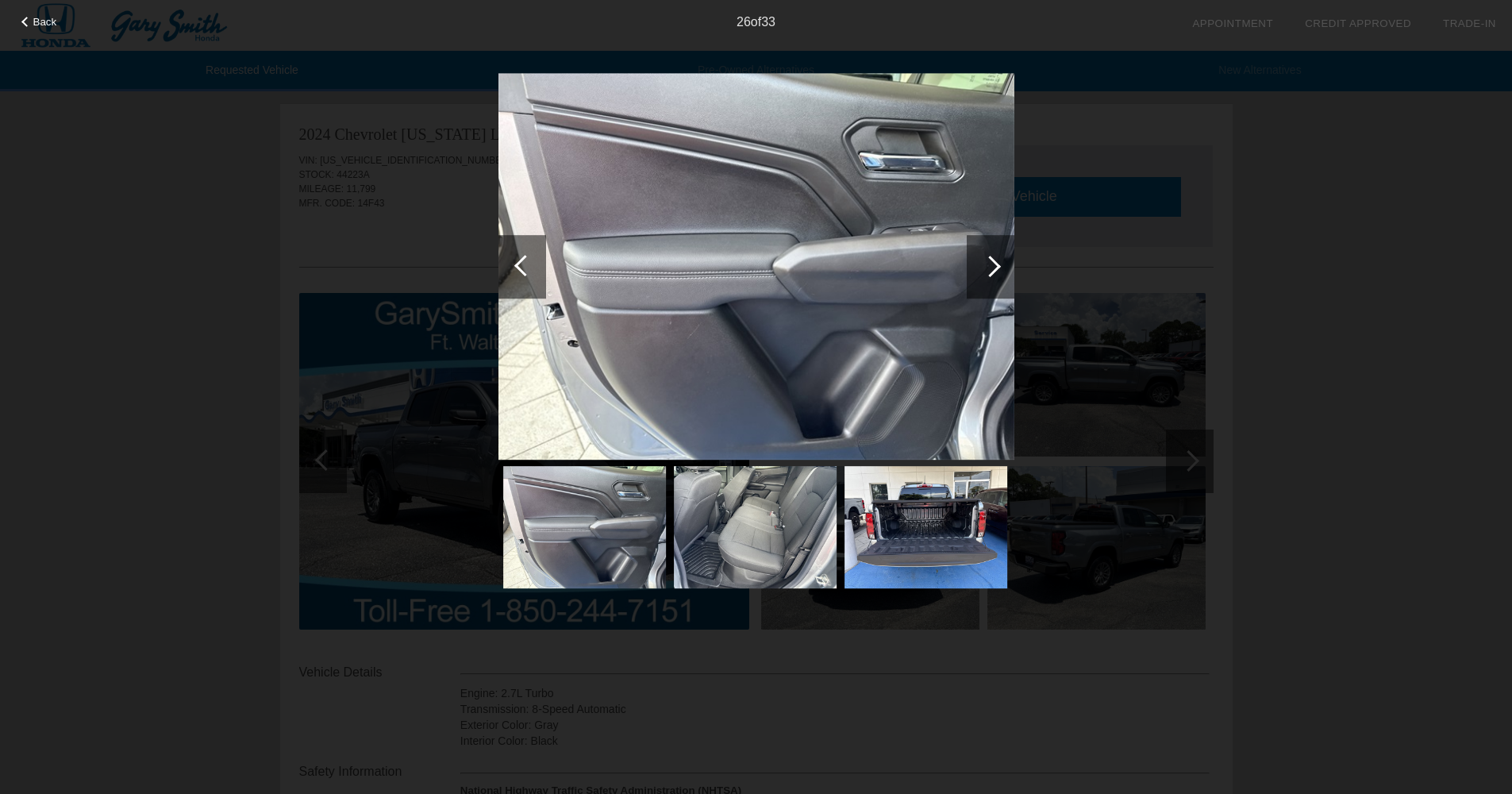
click at [988, 271] on div at bounding box center [990, 266] width 21 height 21
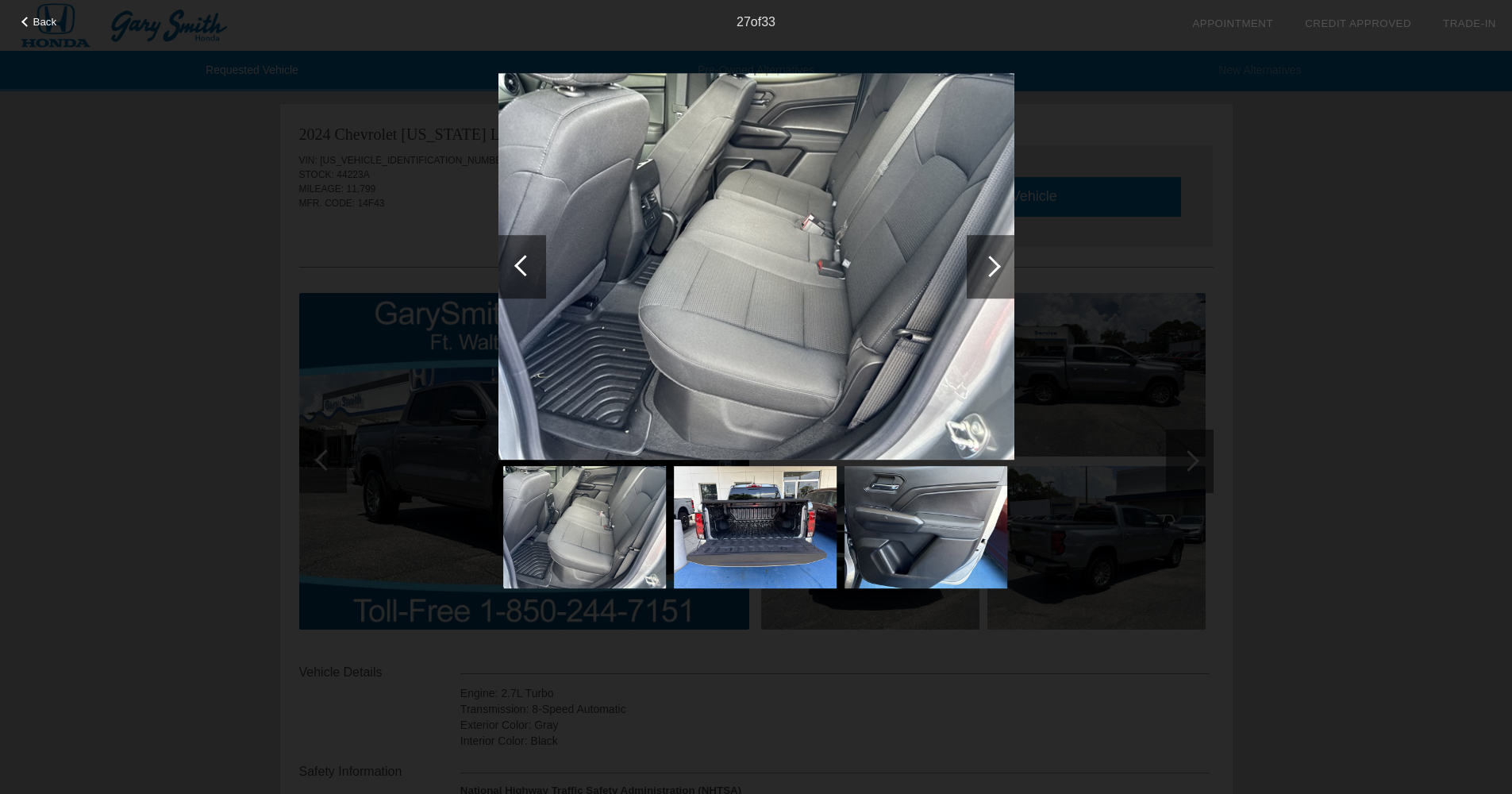
click at [988, 271] on div at bounding box center [990, 266] width 21 height 21
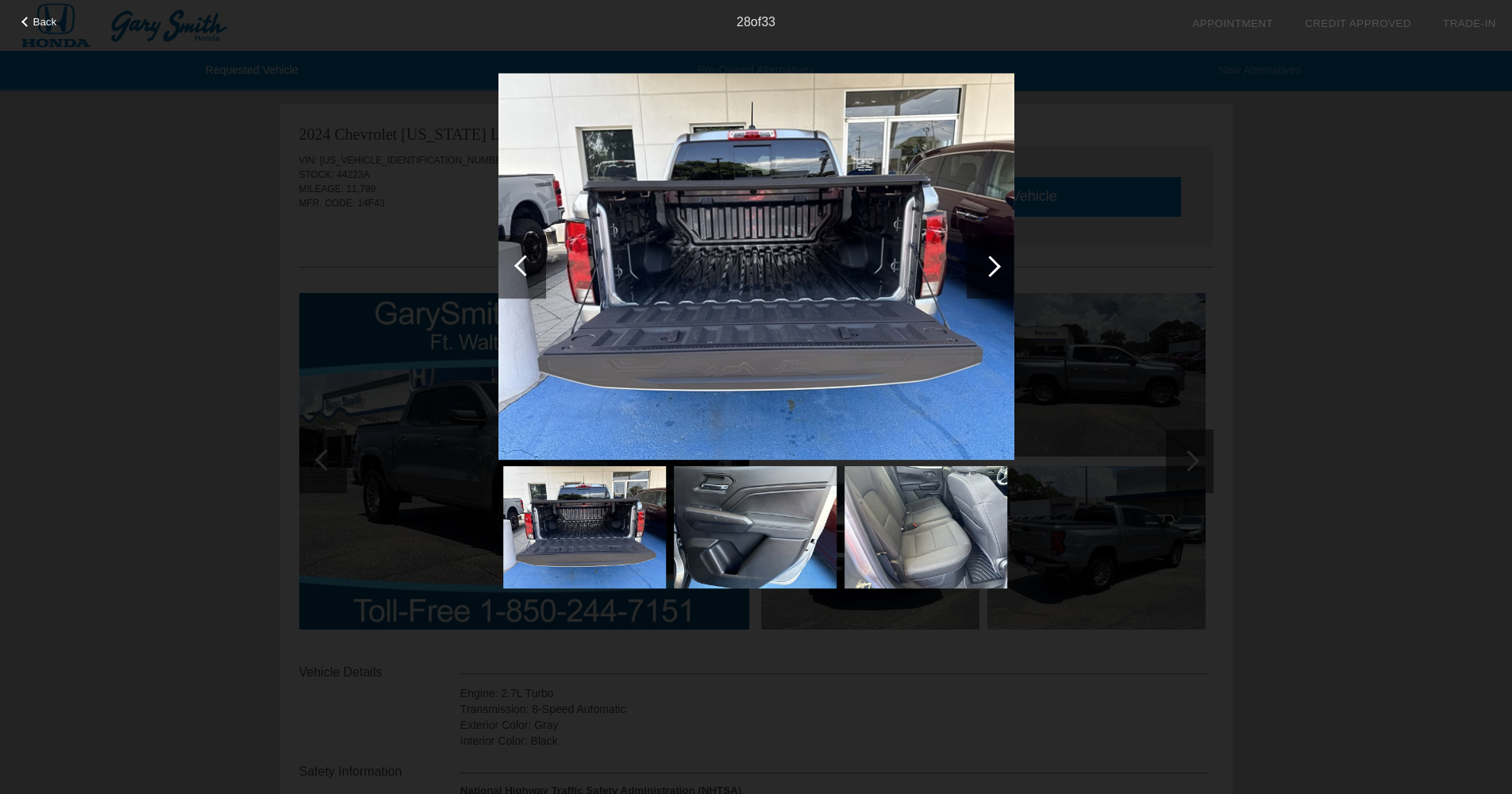
click at [520, 263] on div at bounding box center [525, 265] width 21 height 21
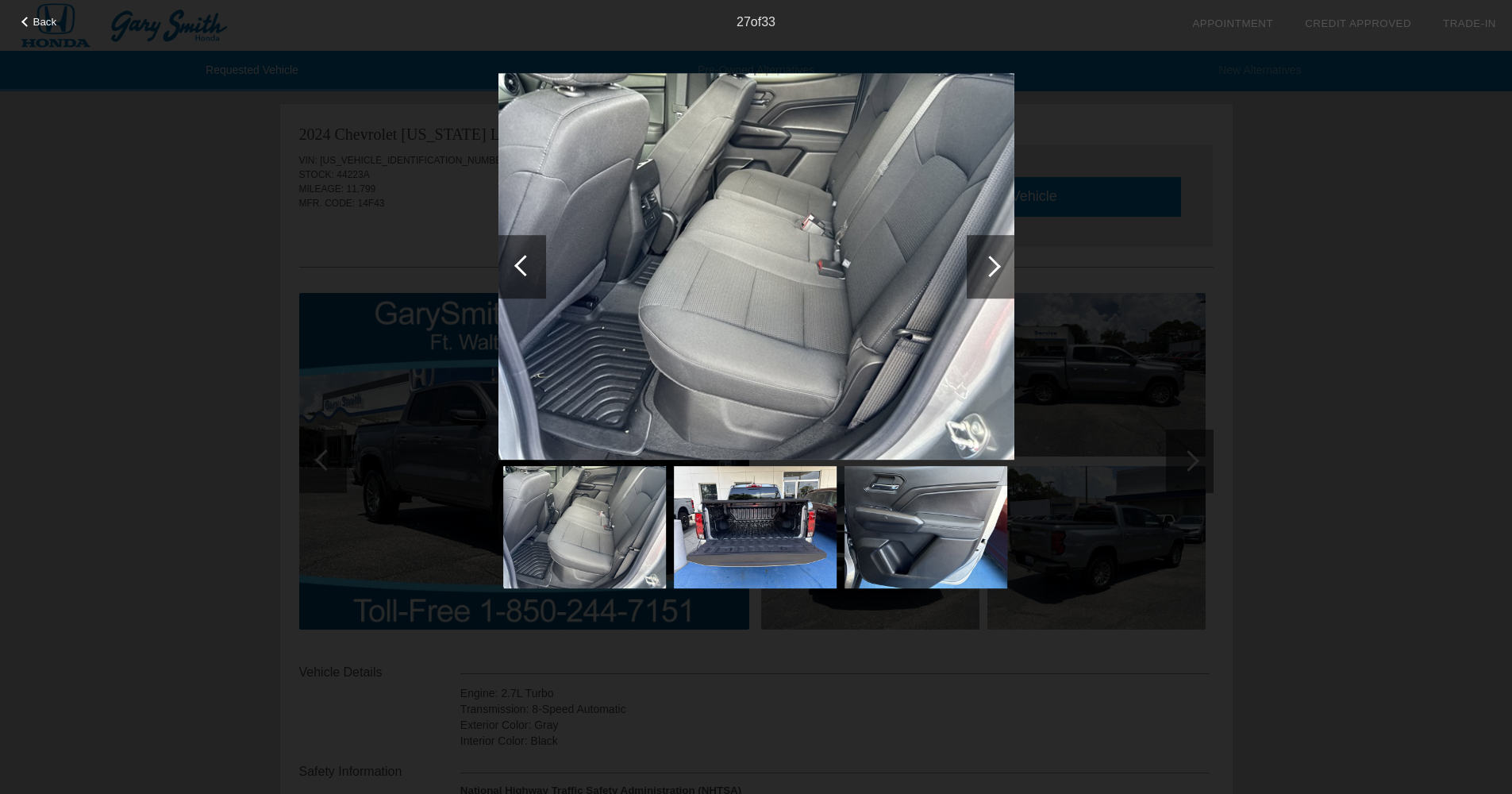
click at [989, 272] on div at bounding box center [990, 266] width 21 height 21
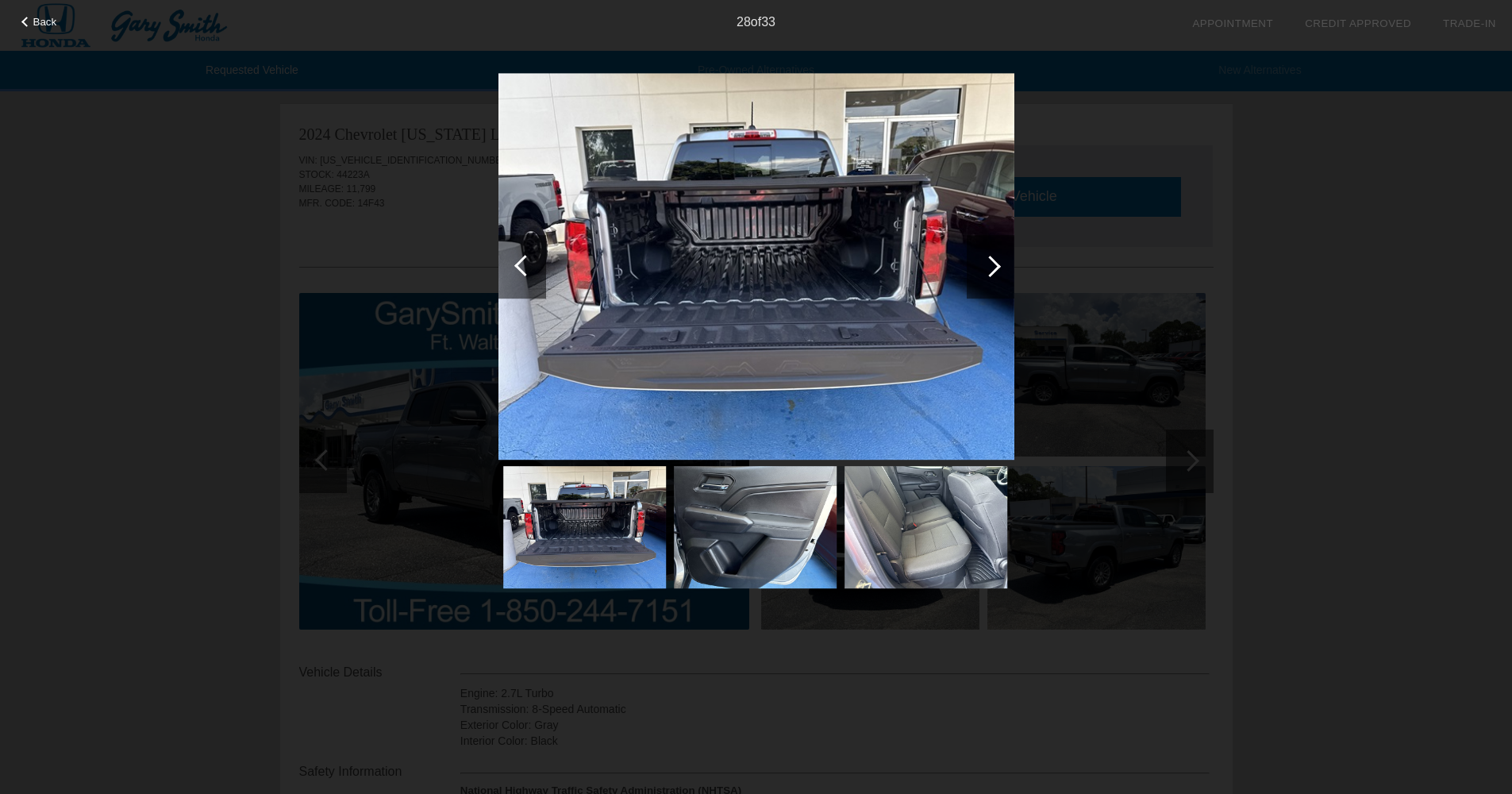
click at [527, 273] on div at bounding box center [525, 265] width 21 height 21
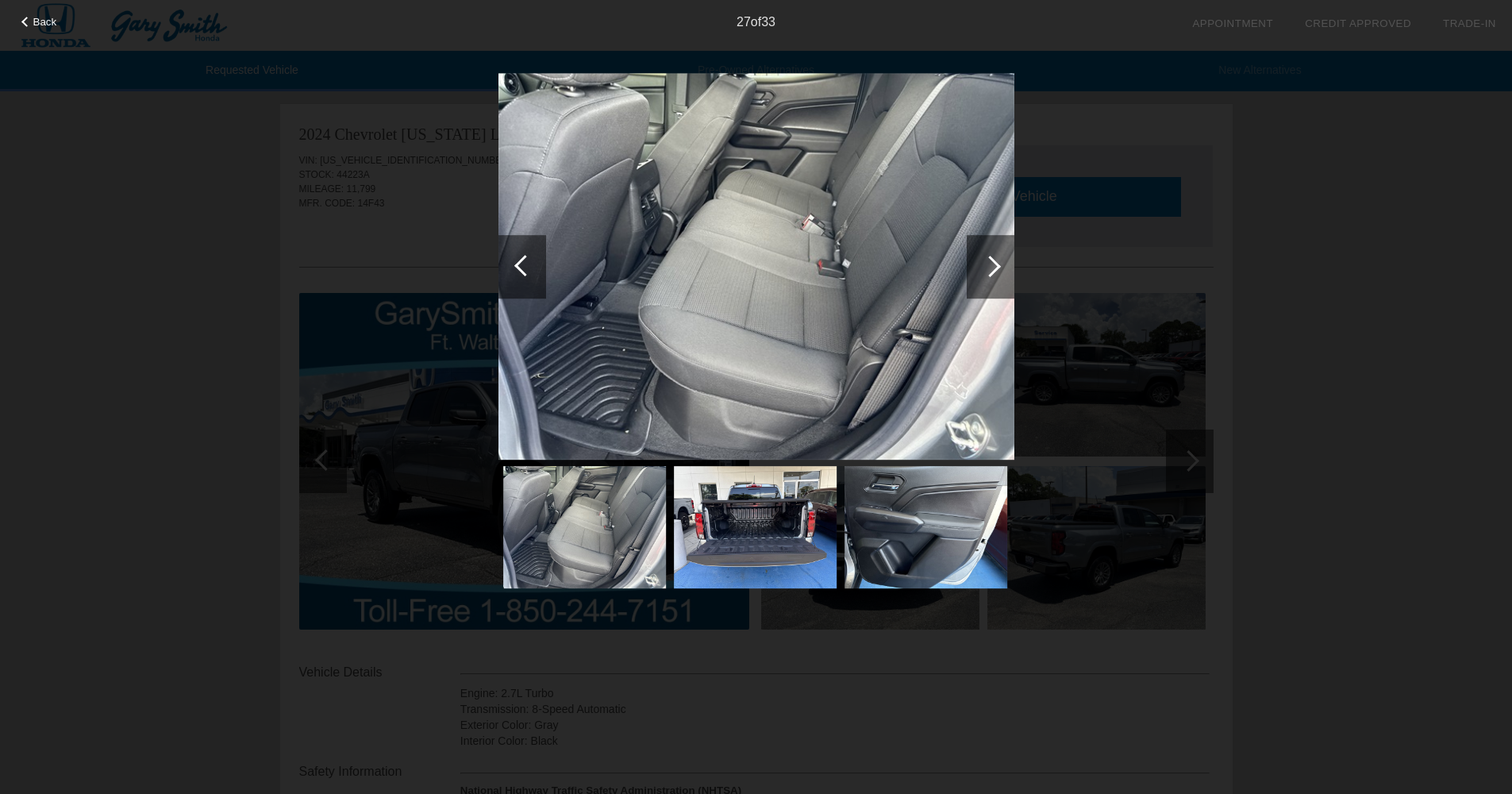
click at [999, 269] on div at bounding box center [990, 266] width 47 height 63
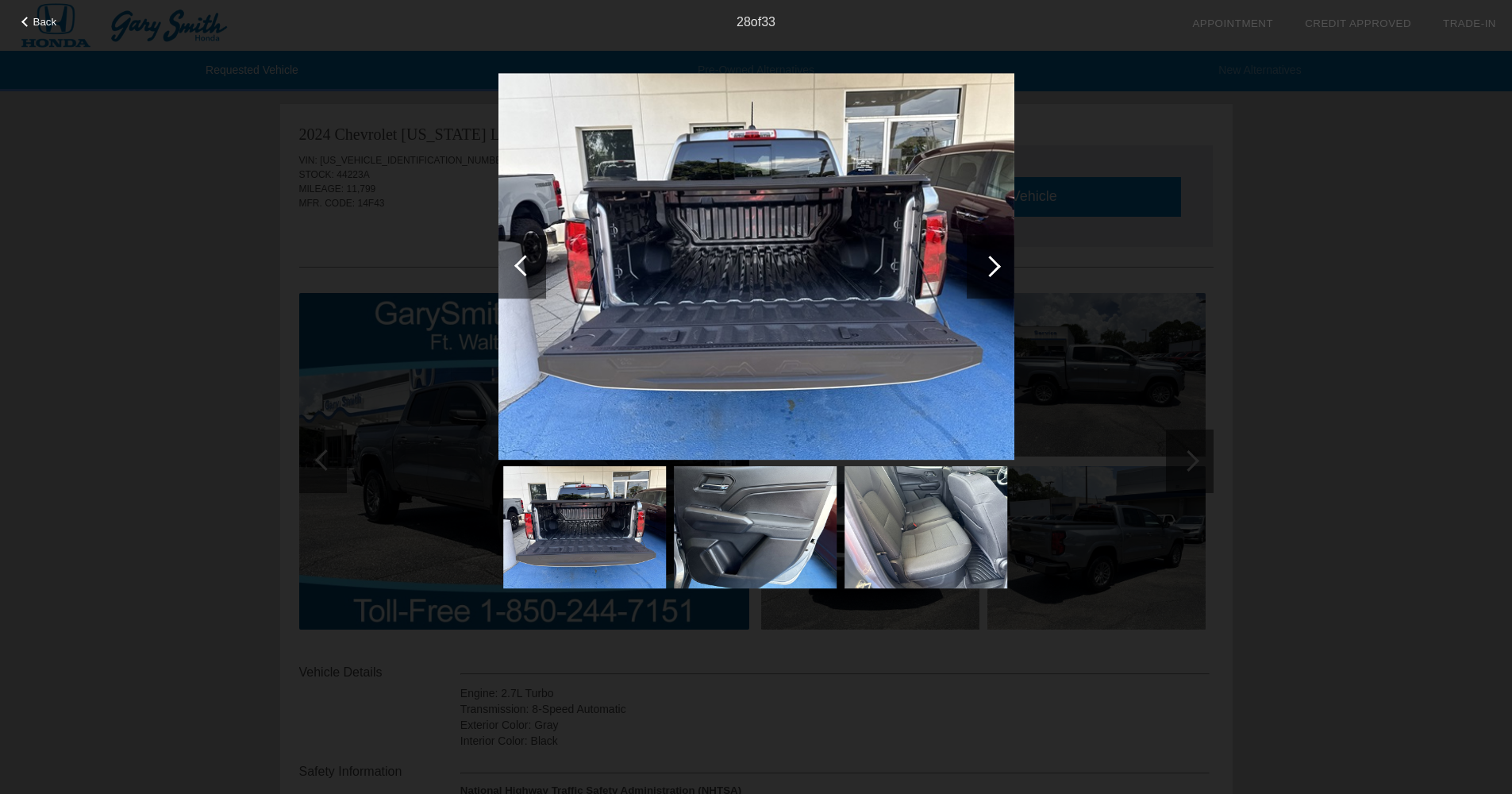
click at [994, 272] on div at bounding box center [990, 266] width 21 height 21
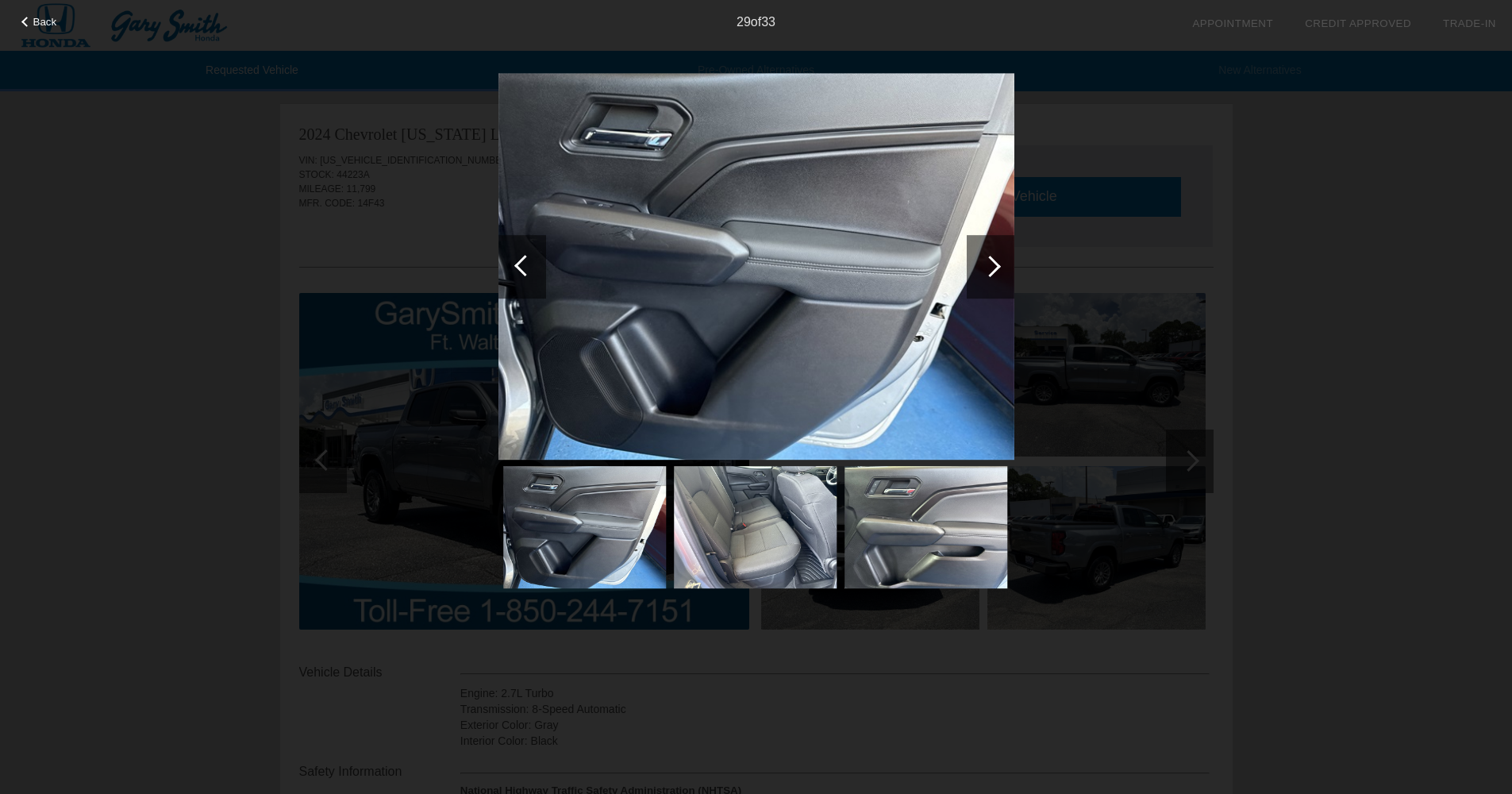
click at [994, 272] on div at bounding box center [990, 266] width 21 height 21
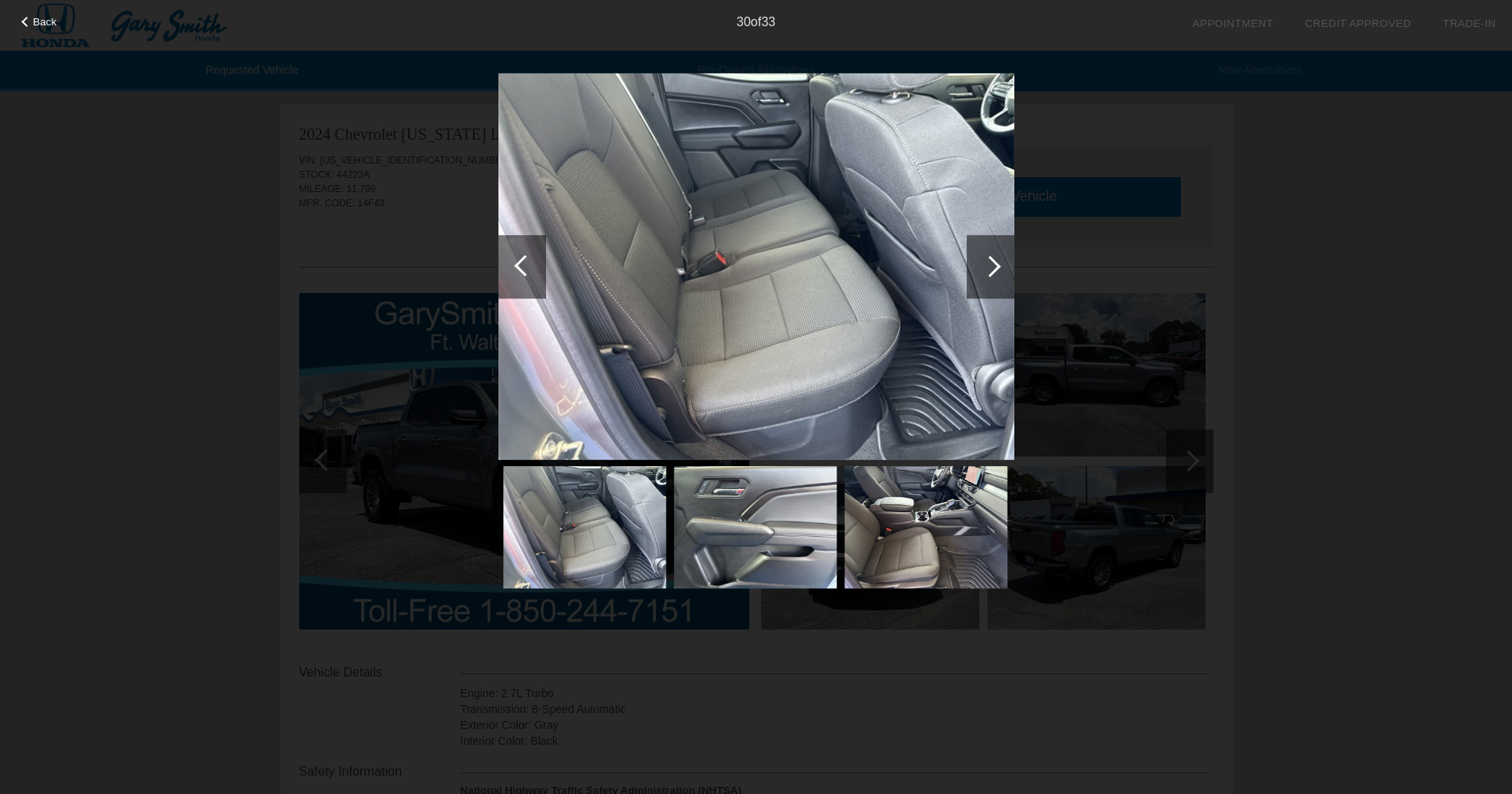
click at [994, 272] on div at bounding box center [990, 266] width 21 height 21
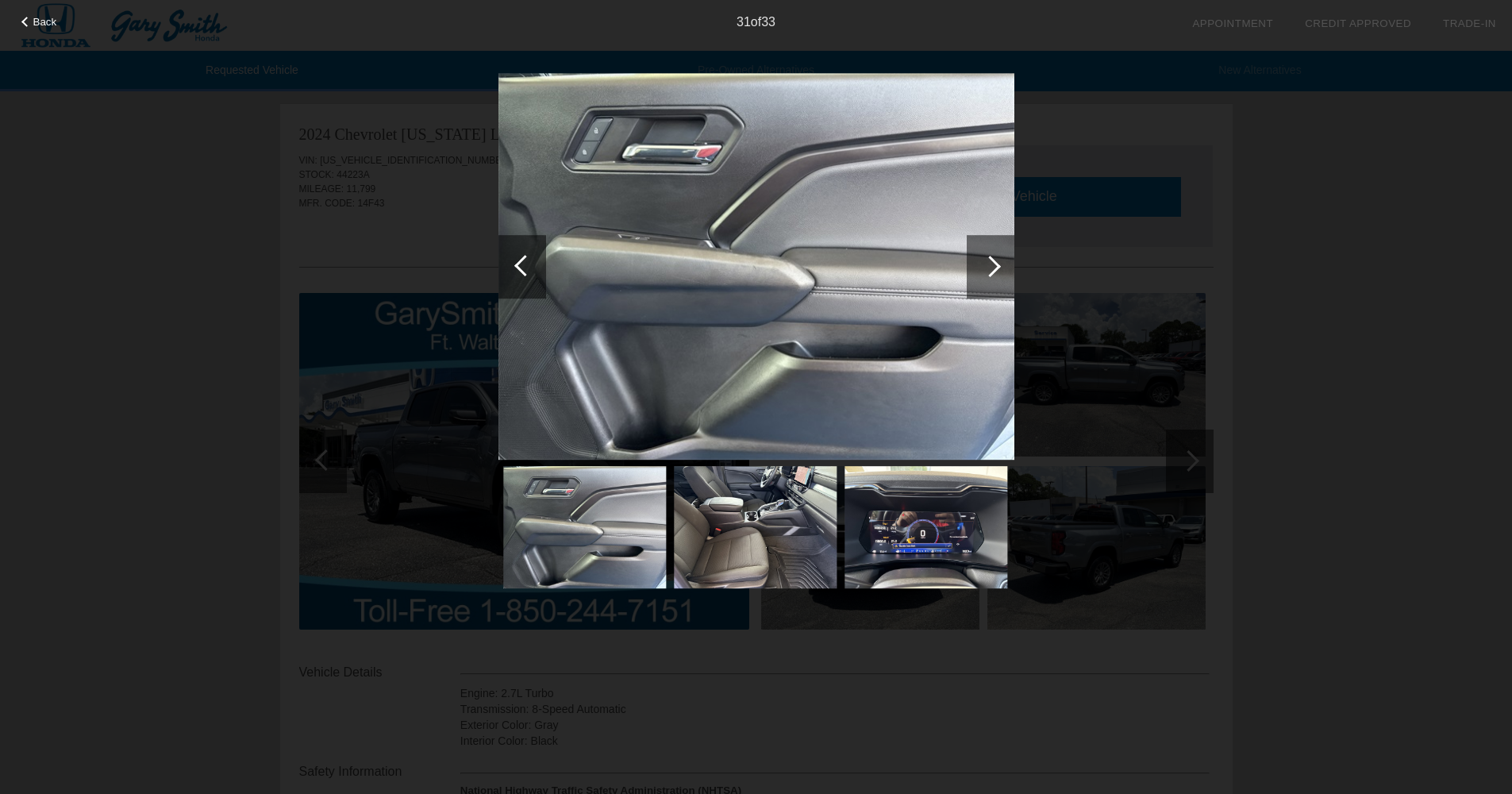
click at [994, 272] on div at bounding box center [990, 266] width 21 height 21
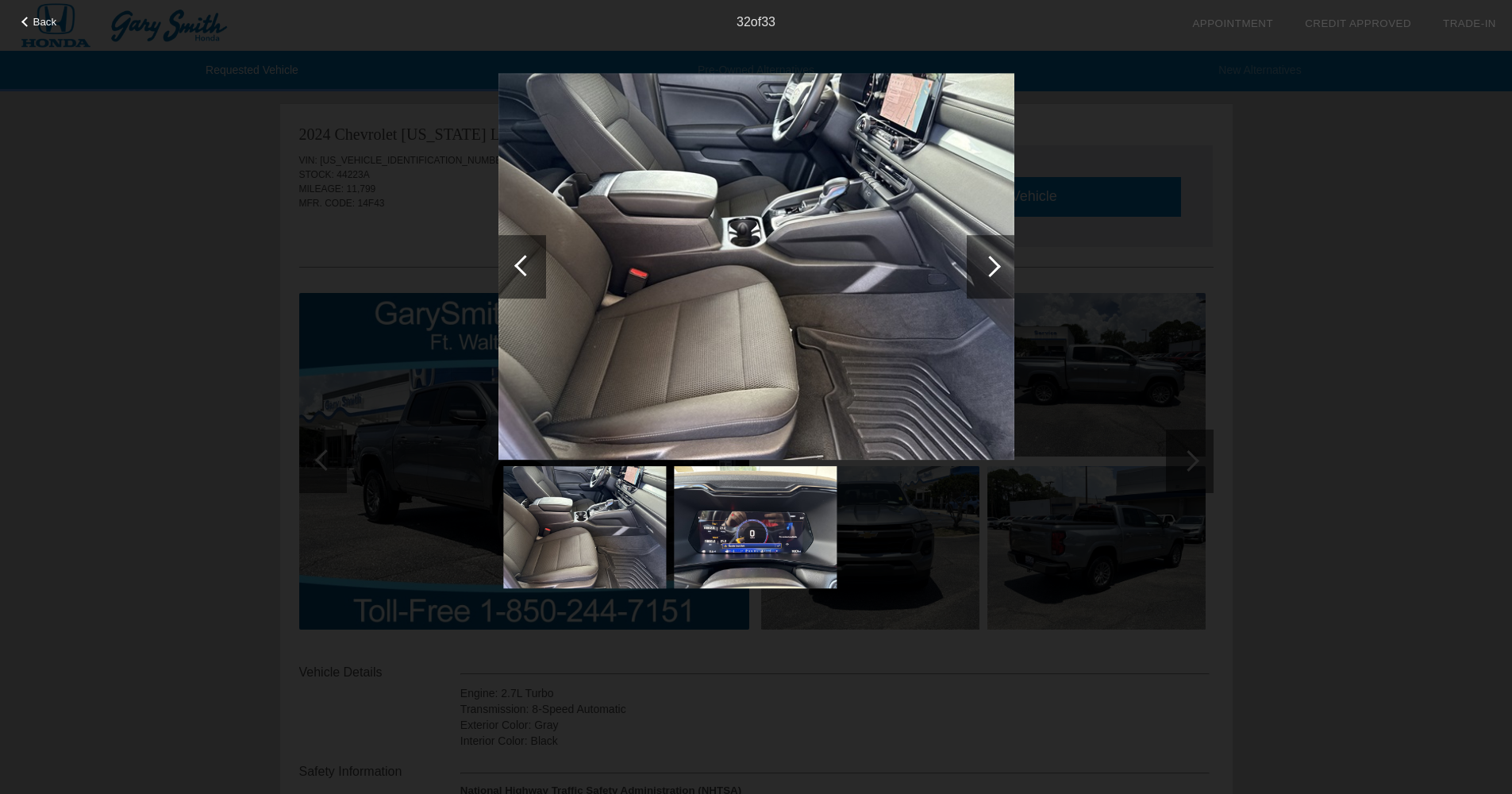
click at [994, 272] on div at bounding box center [990, 266] width 21 height 21
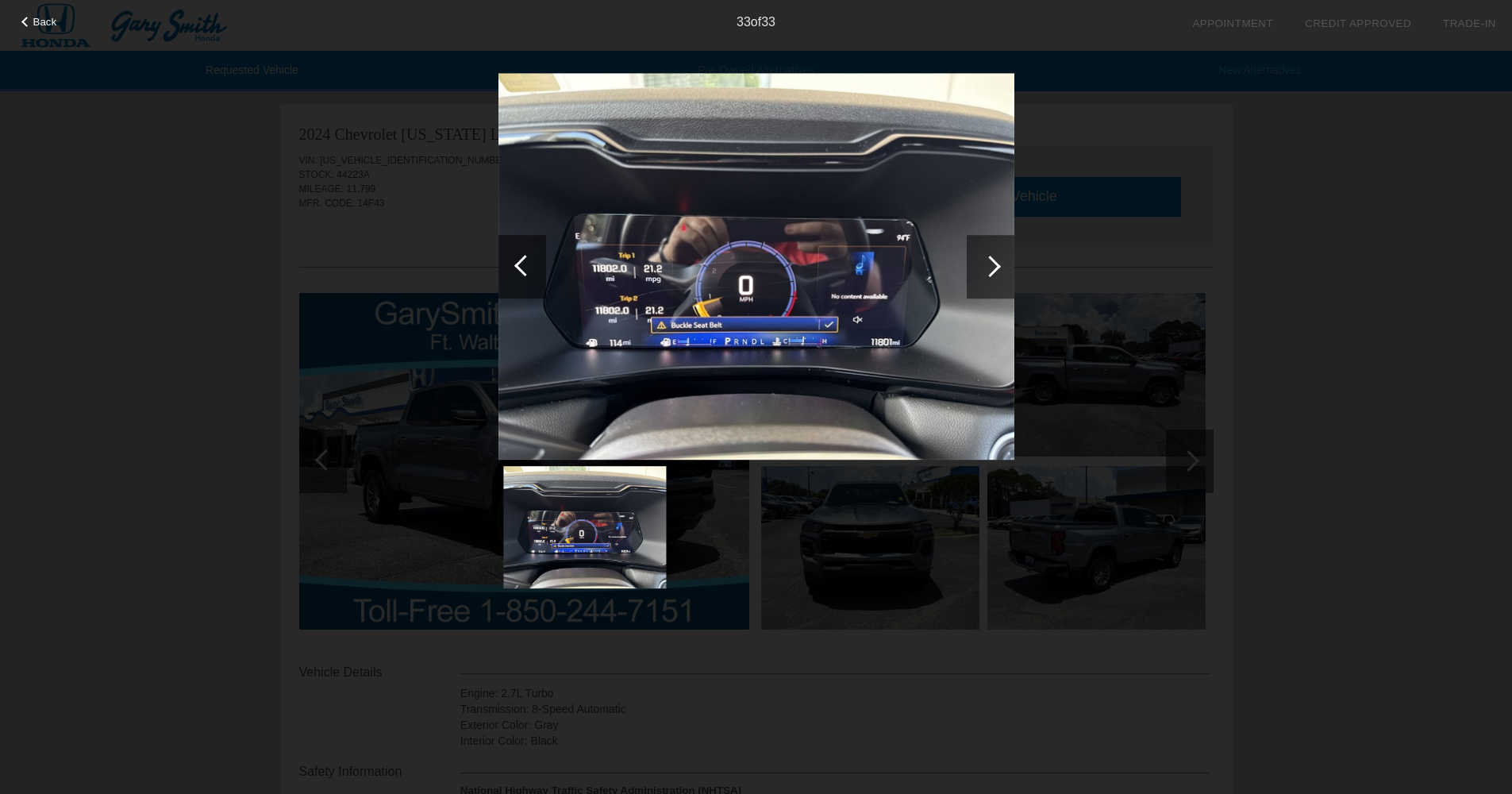
click at [994, 272] on div at bounding box center [990, 266] width 21 height 21
click at [994, 267] on div at bounding box center [990, 266] width 21 height 21
click at [36, 25] on span "Back" at bounding box center [45, 21] width 24 height 12
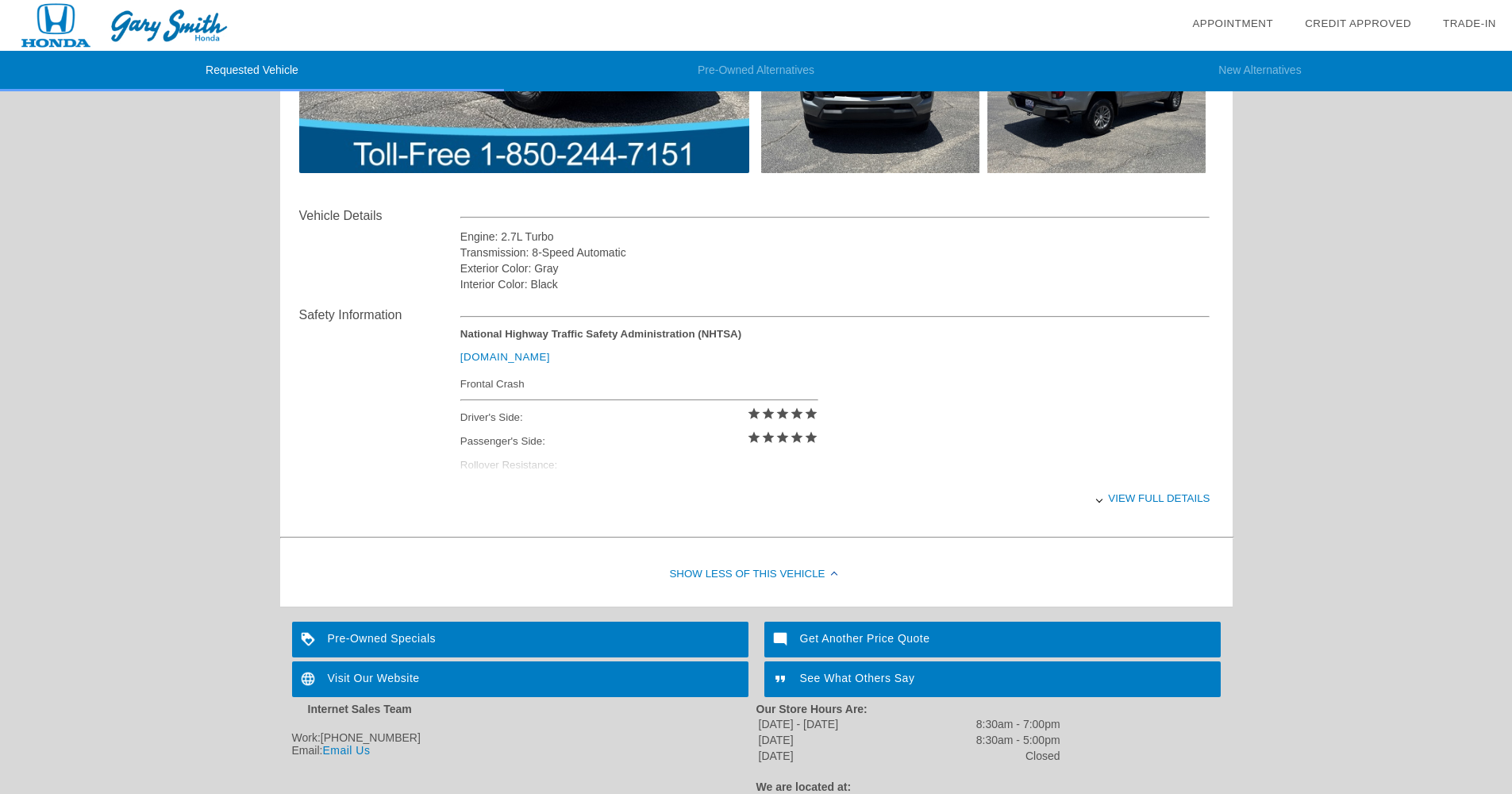
scroll to position [541, 0]
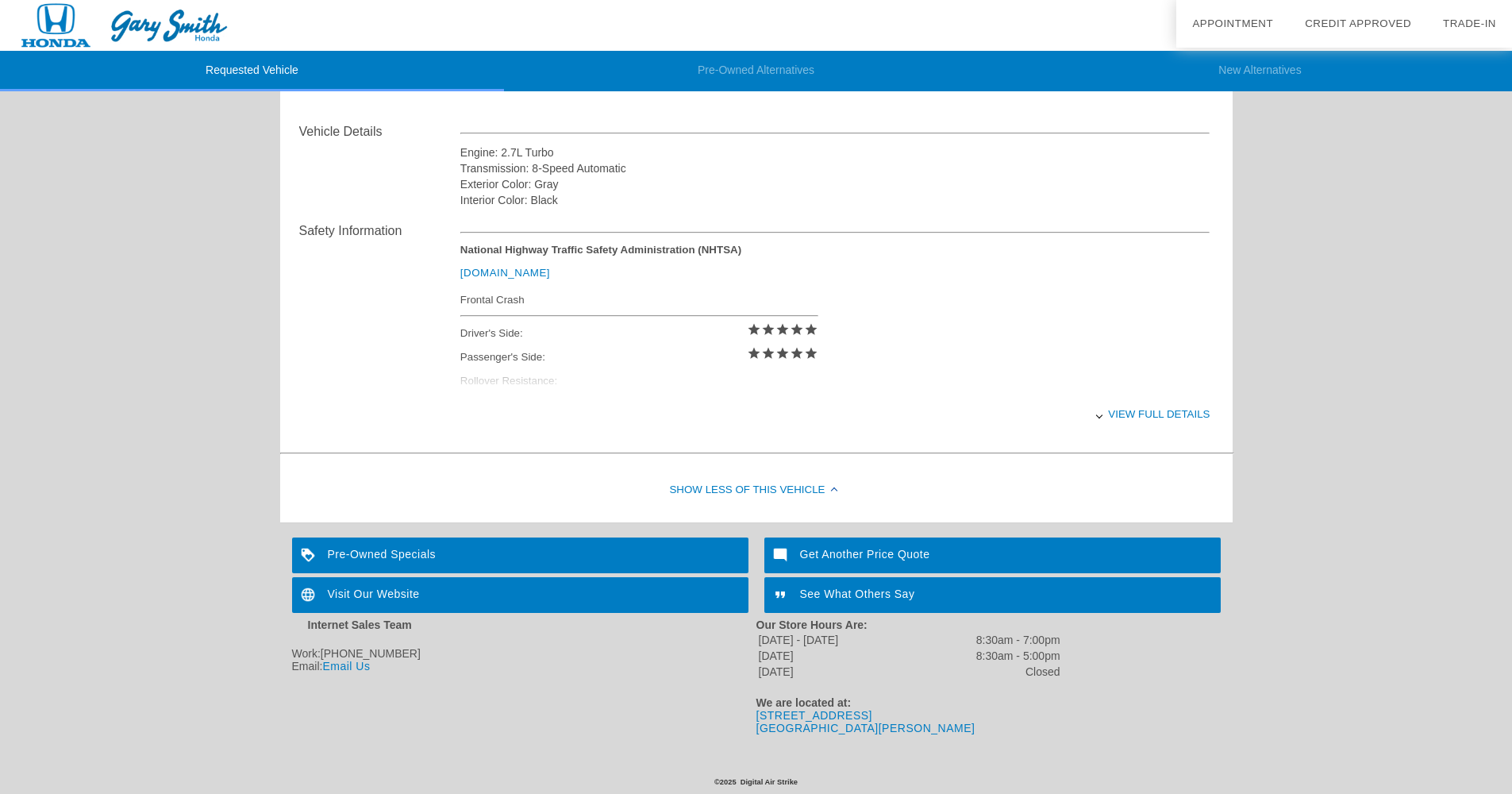
click at [1144, 416] on div "View full details" at bounding box center [835, 414] width 750 height 39
click at [1143, 416] on div "View less details" at bounding box center [835, 414] width 750 height 39
click at [1151, 416] on div "View full details" at bounding box center [835, 414] width 750 height 39
click at [1151, 416] on div "View less details" at bounding box center [835, 414] width 750 height 39
click at [1148, 416] on div "View full details" at bounding box center [835, 414] width 750 height 39
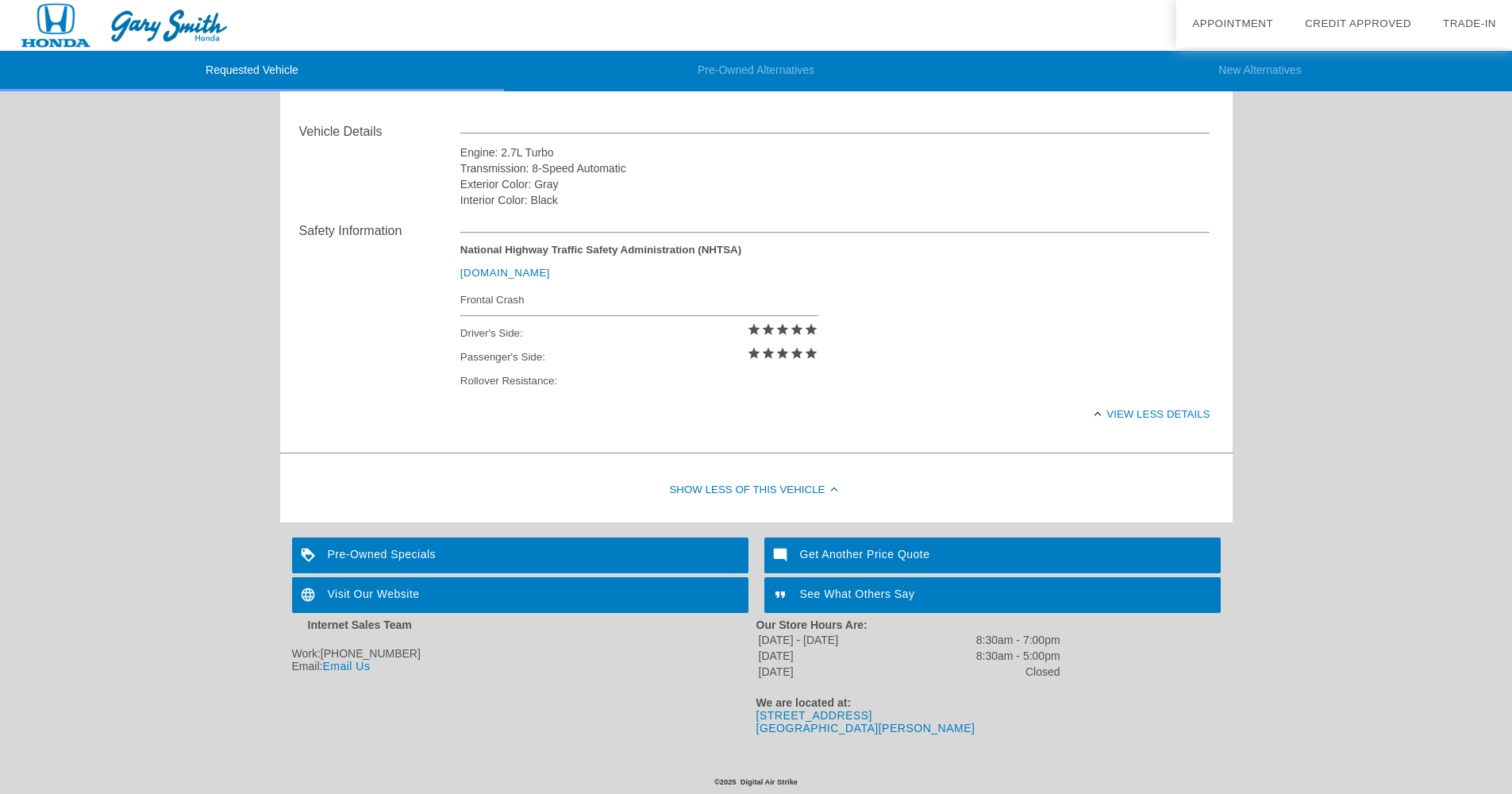
click at [831, 487] on div "Show Less of this Vehicle" at bounding box center [756, 491] width 953 height 63
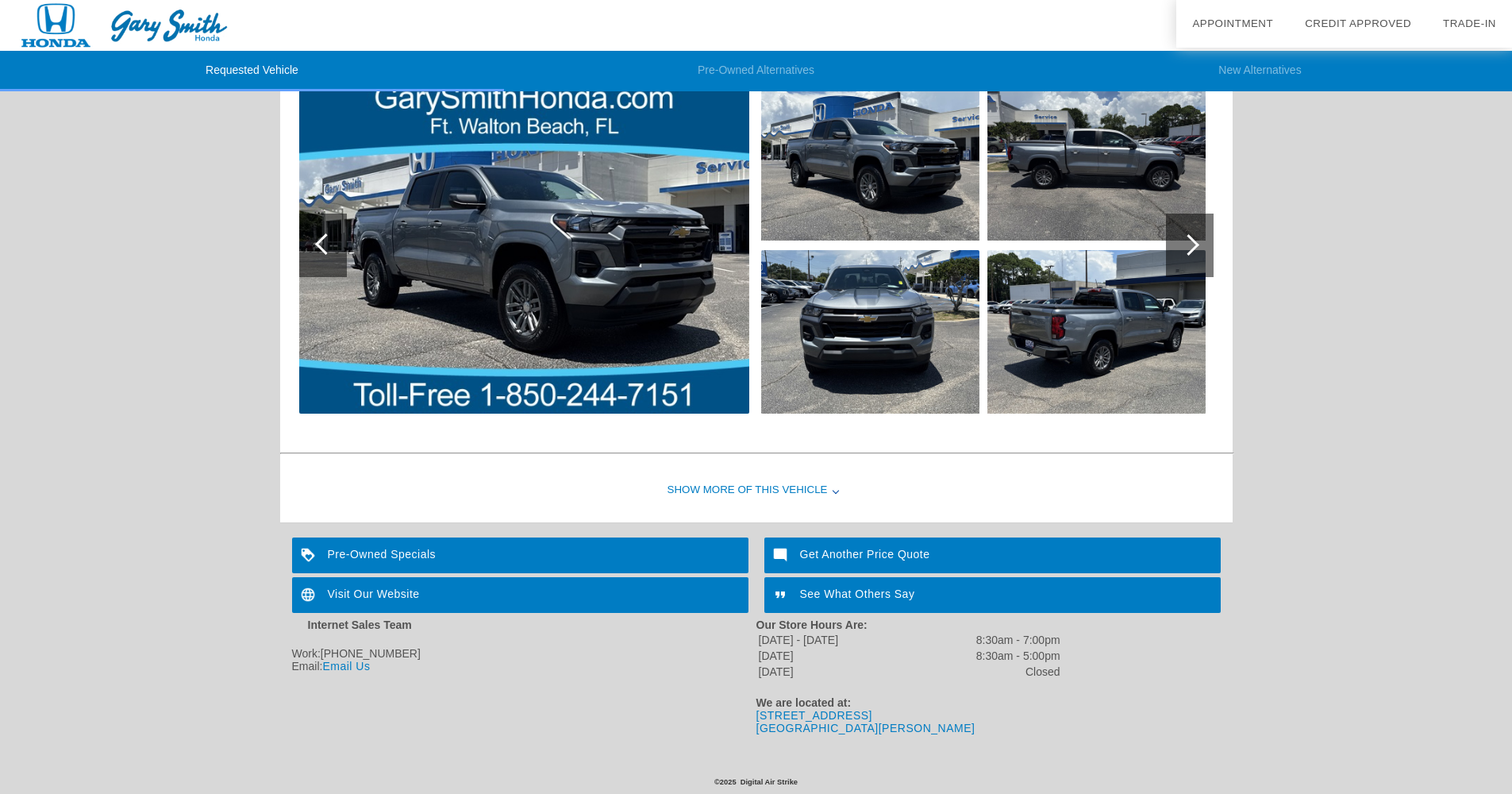
click at [831, 487] on div "Show More of this Vehicle" at bounding box center [756, 491] width 953 height 63
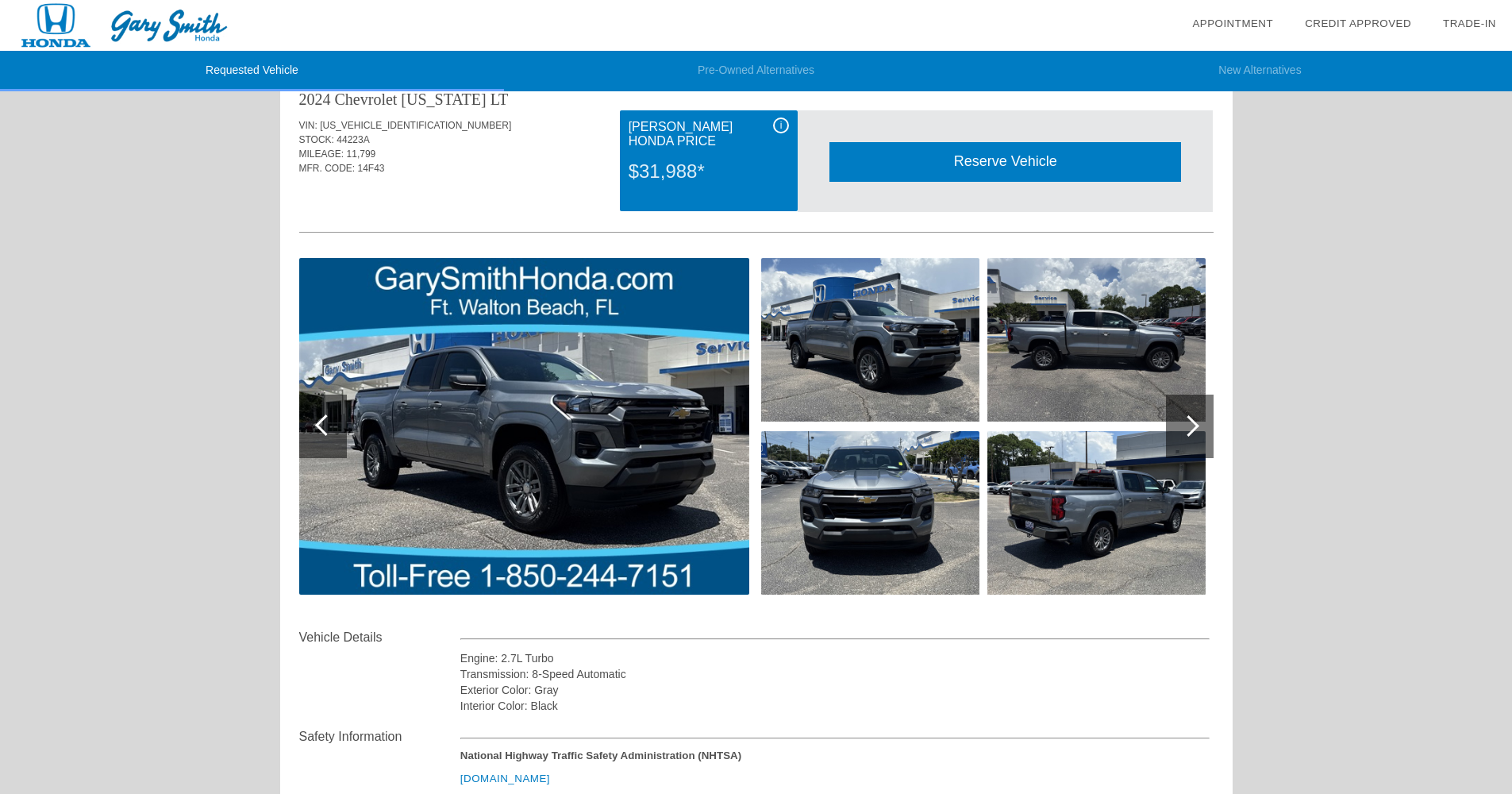
scroll to position [0, 0]
